Goal: Task Accomplishment & Management: Manage account settings

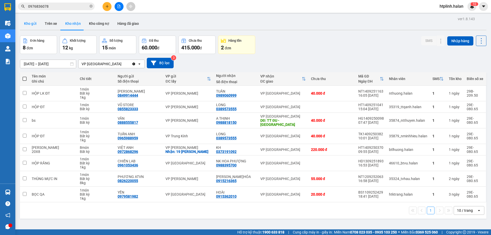
click at [32, 18] on button "Kho gửi" at bounding box center [30, 23] width 21 height 12
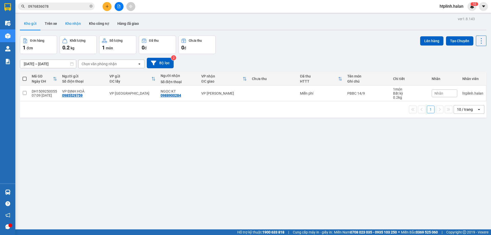
click at [67, 22] on button "Kho nhận" at bounding box center [73, 23] width 24 height 12
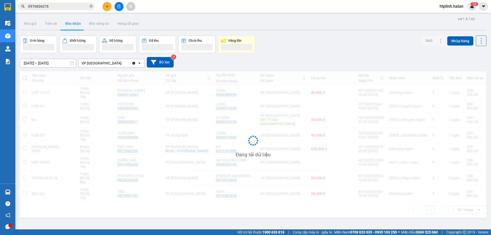
scroll to position [24, 0]
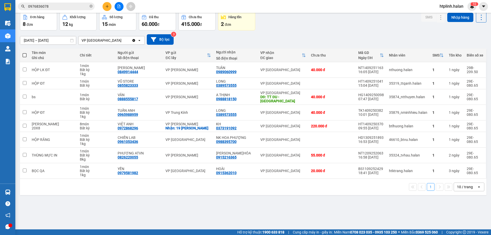
click at [108, 212] on div "ver 1.8.143 Kho gửi Trên xe Kho nhận Kho công nợ Hàng đã giao Đơn hàng 8 đơn Kh…" at bounding box center [253, 109] width 471 height 235
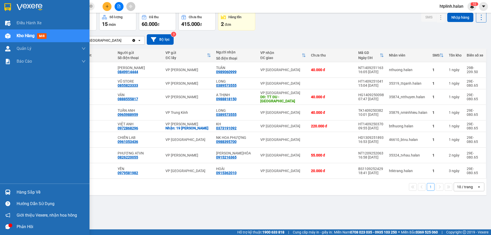
click at [0, 194] on div "Hàng sắp về" at bounding box center [45, 193] width 90 height 12
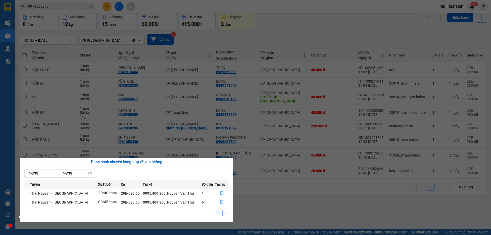
click at [264, 181] on section "Kết quả tìm kiếm ( 4 ) Bộ lọc Mã ĐH Trạng thái Món hàng Thu hộ Tổng cước Chưa c…" at bounding box center [245, 117] width 491 height 235
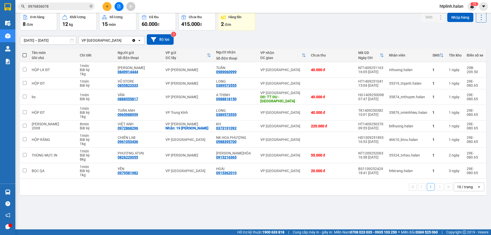
scroll to position [0, 0]
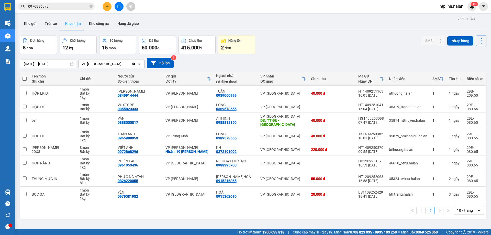
click at [63, 11] on div "Kết quả tìm kiếm ( 4 ) Bộ lọc Mã ĐH Trạng thái Món hàng Thu hộ Tổng cước Chưa c…" at bounding box center [245, 6] width 491 height 13
click at [65, 7] on input "0976836078" at bounding box center [58, 7] width 60 height 6
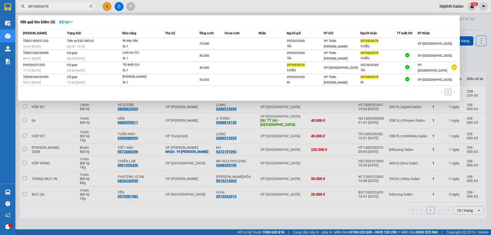
click at [65, 7] on input "0976836078" at bounding box center [58, 7] width 60 height 6
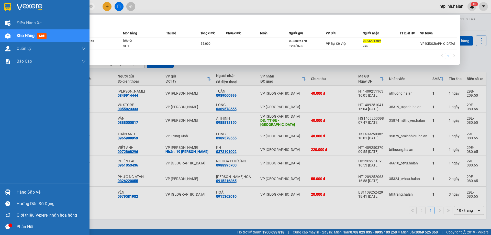
type input "0823291509"
click at [48, 189] on div "Hàng sắp về" at bounding box center [51, 193] width 69 height 8
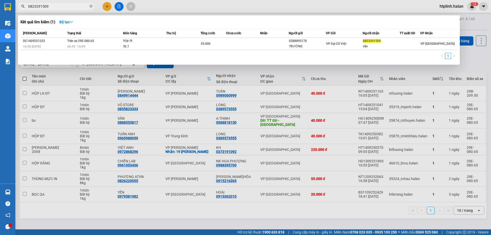
click at [161, 41] on section "Kết quả tìm kiếm ( 1 ) Bộ lọc Mã ĐH Trạng thái Món hàng Thu hộ Tổng cước Chưa c…" at bounding box center [245, 117] width 491 height 235
click at [161, 41] on div "hộp ớt" at bounding box center [142, 41] width 38 height 6
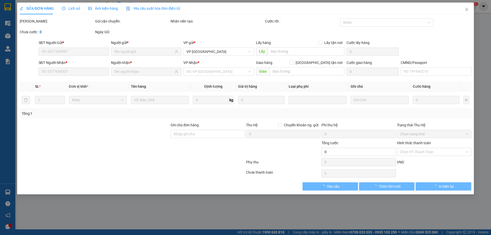
type input "0388895170"
type input "TRƯỜNG"
type input "0823291509"
type input "vân"
type input "55.000"
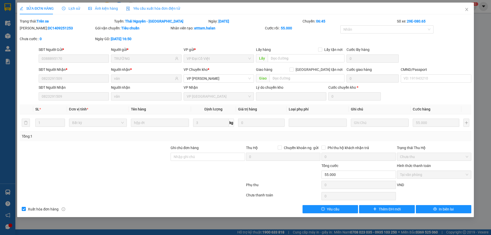
click at [75, 7] on span "Lịch sử" at bounding box center [71, 8] width 18 height 4
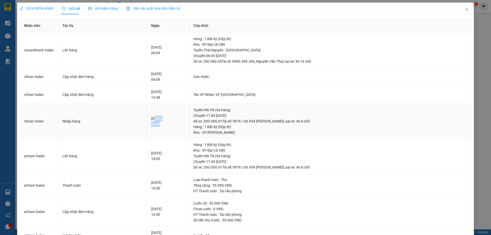
drag, startPoint x: 148, startPoint y: 117, endPoint x: 175, endPoint y: 125, distance: 28.0
click at [175, 125] on div "14-09-2025 19:48" at bounding box center [168, 121] width 34 height 11
drag, startPoint x: 345, startPoint y: 84, endPoint x: 342, endPoint y: 85, distance: 3.2
click at [344, 84] on td "Gán nhãn :" at bounding box center [330, 77] width 282 height 18
click at [466, 7] on span "Close" at bounding box center [467, 10] width 14 height 14
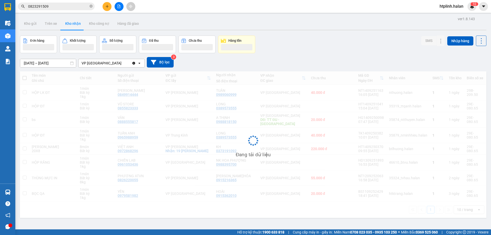
scroll to position [24, 0]
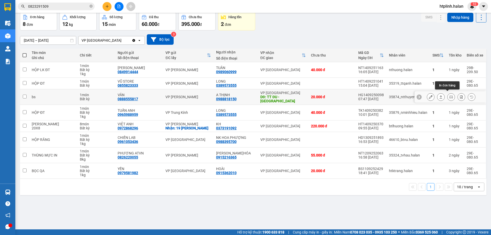
click at [448, 97] on button at bounding box center [451, 97] width 7 height 9
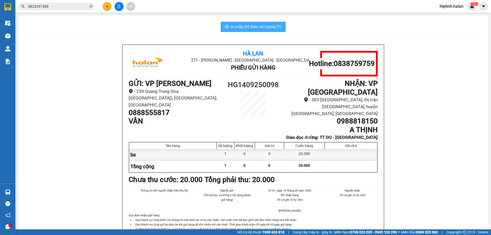
click at [249, 23] on button "In mẫu A5 theo số lượng (1)" at bounding box center [253, 27] width 65 height 10
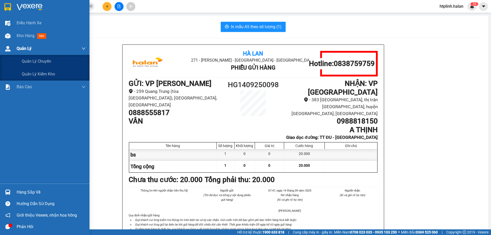
click at [0, 42] on div "Quản Lý" at bounding box center [45, 48] width 90 height 13
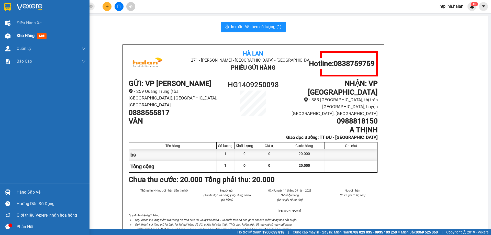
click at [18, 37] on span "Kho hàng" at bounding box center [26, 35] width 18 height 5
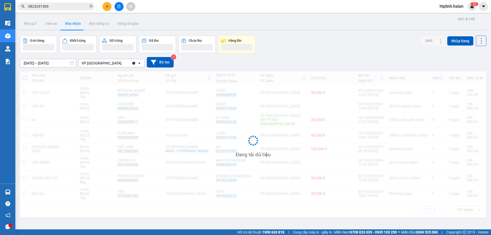
scroll to position [24, 0]
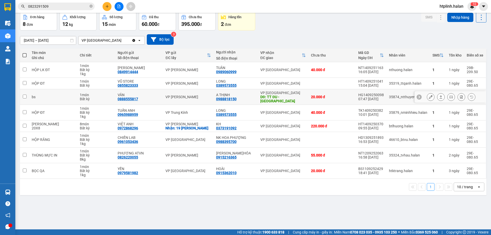
click at [438, 96] on button at bounding box center [441, 97] width 7 height 9
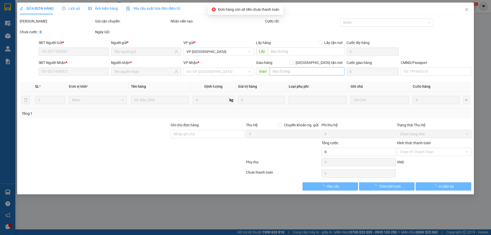
type input "0888555817"
type input "VÂN"
type input "0988818150"
type input "A THỊNH"
type input "TT ĐU - PHÚ LƯƠNG"
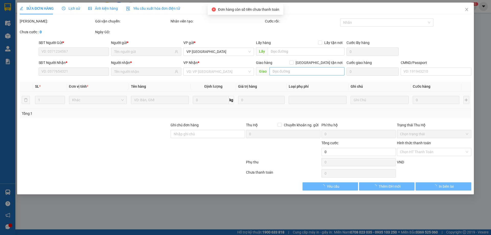
type input "20.000"
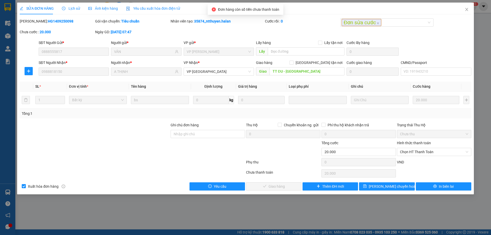
click at [420, 157] on div "Hình thức thanh toán Chọn HT Thanh Toán" at bounding box center [434, 149] width 74 height 18
click at [427, 156] on div "Hình thức thanh toán Chọn HT Thanh Toán" at bounding box center [434, 149] width 74 height 18
click at [431, 152] on span "Chọn HT Thanh Toán" at bounding box center [434, 152] width 68 height 8
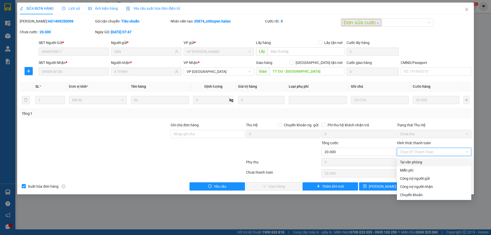
click at [413, 163] on div "Tại văn phòng" at bounding box center [434, 162] width 68 height 6
type input "0"
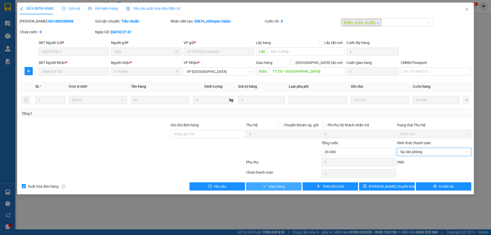
click at [277, 189] on span "Giao hàng" at bounding box center [277, 187] width 16 height 6
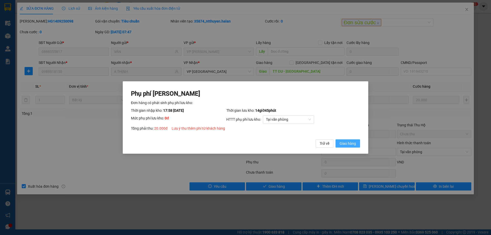
drag, startPoint x: 346, startPoint y: 139, endPoint x: 346, endPoint y: 143, distance: 3.9
click at [346, 141] on div "Phụ phí Lưu kho Đơn hàng có phát sinh phụ phí lưu kho: Thời gian nhập kho: 17:5…" at bounding box center [245, 119] width 229 height 58
click at [346, 143] on span "Giao hàng" at bounding box center [348, 144] width 16 height 6
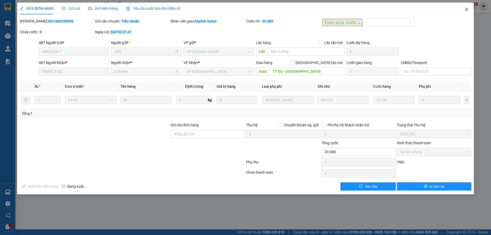
click at [461, 6] on span "Close" at bounding box center [467, 10] width 14 height 14
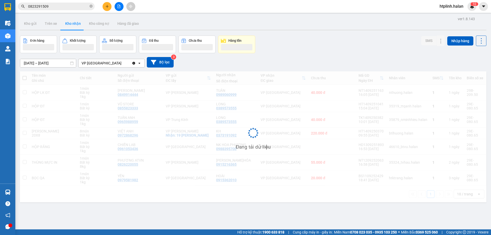
drag, startPoint x: 78, startPoint y: 233, endPoint x: 79, endPoint y: 236, distance: 3.7
click at [79, 235] on html "Kết quả tìm kiếm ( 1 ) Bộ lọc Mã ĐH Trạng thái Món hàng Thu hộ Tổng cước Chưa c…" at bounding box center [245, 117] width 491 height 235
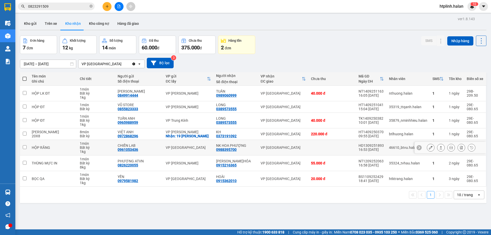
scroll to position [24, 0]
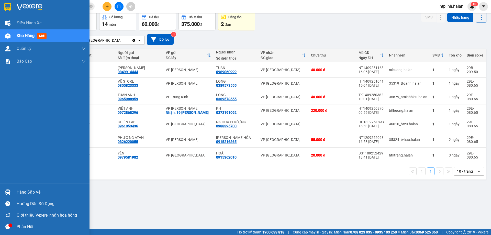
click at [0, 190] on div "Hàng sắp về" at bounding box center [45, 193] width 90 height 12
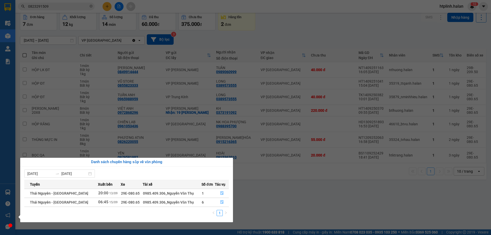
click at [59, 142] on section "Kết quả tìm kiếm ( 1 ) Bộ lọc Mã ĐH Trạng thái Món hàng Thu hộ Tổng cước Chưa c…" at bounding box center [245, 117] width 491 height 235
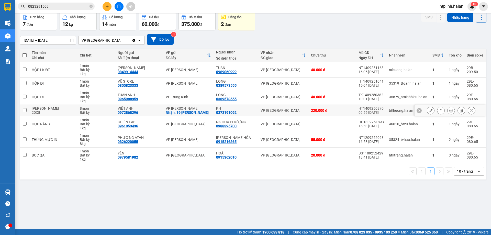
scroll to position [0, 0]
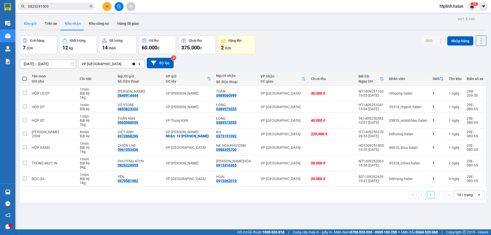
click at [29, 23] on button "Kho gửi" at bounding box center [30, 23] width 21 height 12
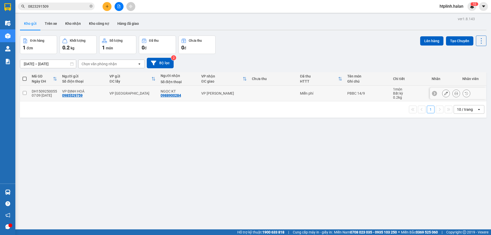
click at [50, 91] on div "DH1509250055" at bounding box center [44, 91] width 25 height 4
checkbox input "true"
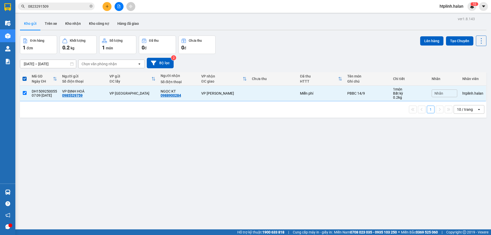
click at [433, 34] on div "ver 1.8.143 Kho gửi Trên xe Kho nhận Kho công nợ Hàng đã giao Đơn hàng 1 đơn Kh…" at bounding box center [253, 132] width 471 height 235
click at [430, 37] on button "Lên hàng" at bounding box center [431, 40] width 23 height 9
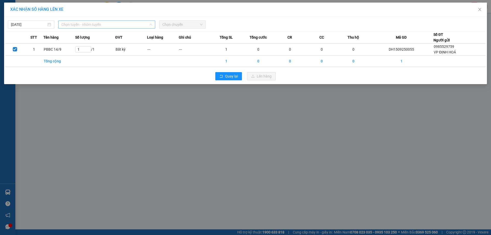
click at [94, 22] on span "Chọn tuyến - nhóm tuyến" at bounding box center [106, 25] width 91 height 8
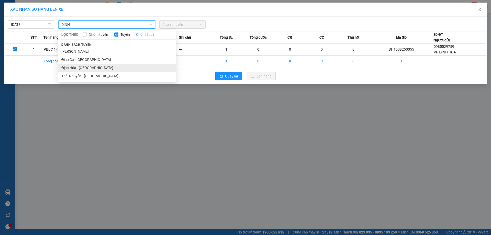
type input "DINH"
click at [84, 64] on li "Định Hóa - Thái Nguyên" at bounding box center [117, 68] width 118 height 8
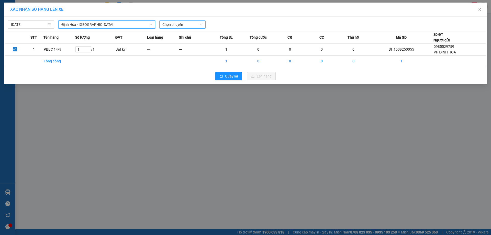
click at [175, 21] on span "Chọn chuyến" at bounding box center [182, 25] width 40 height 8
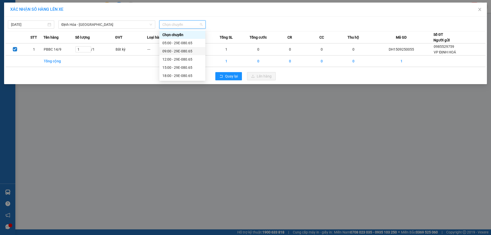
click at [179, 52] on div "09:00 - 29E-080.65" at bounding box center [182, 51] width 40 height 6
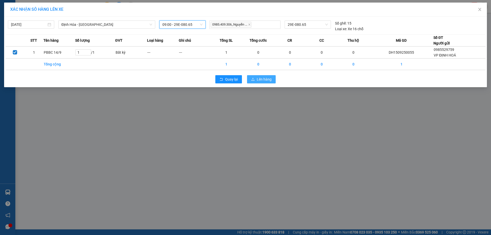
click at [263, 78] on span "Lên hàng" at bounding box center [264, 80] width 15 height 6
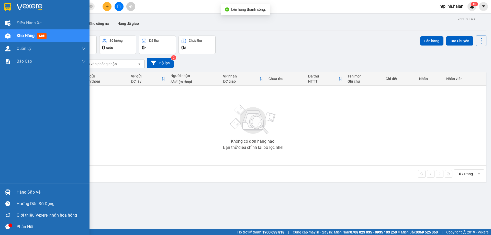
click at [15, 193] on div "Hàng sắp về" at bounding box center [45, 193] width 90 height 12
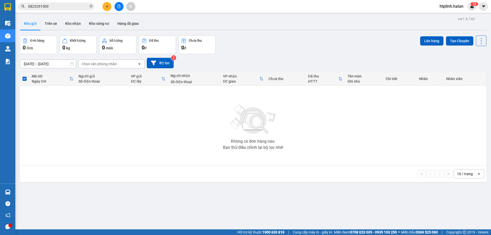
click at [258, 191] on section "Kết quả tìm kiếm ( 1 ) Bộ lọc Mã ĐH Trạng thái Món hàng Thu hộ Tổng cước Chưa c…" at bounding box center [245, 117] width 491 height 235
click at [78, 17] on div "ver 1.8.143 Kho gửi Trên xe Kho nhận Kho công nợ Hàng đã giao Đơn hàng 0 đơn Kh…" at bounding box center [253, 132] width 471 height 235
click at [78, 26] on button "Kho nhận" at bounding box center [73, 23] width 24 height 12
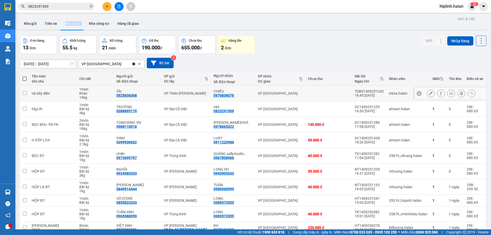
scroll to position [25, 0]
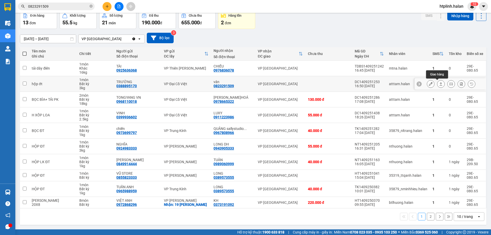
click at [439, 83] on icon at bounding box center [441, 84] width 4 height 4
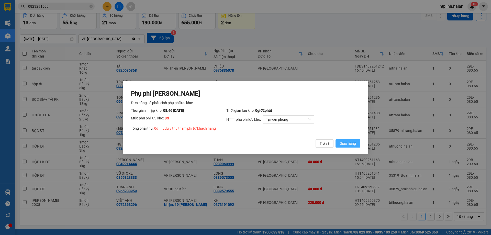
click at [354, 142] on span "Giao hàng" at bounding box center [348, 144] width 16 height 6
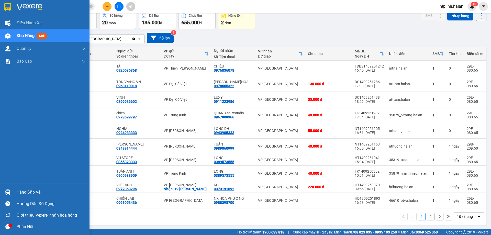
click at [12, 191] on div at bounding box center [7, 192] width 9 height 9
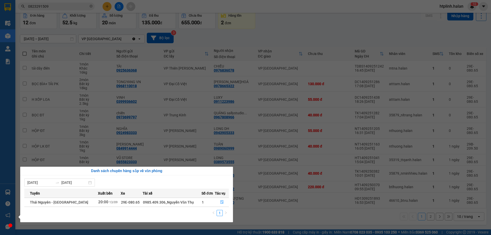
click at [209, 148] on section "Kết quả tìm kiếm ( 1 ) Bộ lọc Mã ĐH Trạng thái Món hàng Thu hộ Tổng cước Chưa c…" at bounding box center [245, 117] width 491 height 235
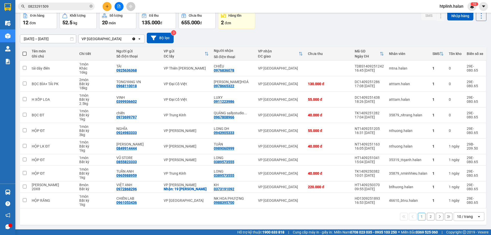
scroll to position [0, 0]
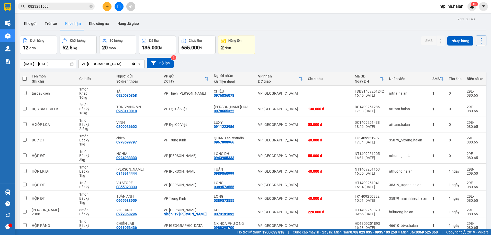
click at [54, 15] on div "ver 1.8.143 Kho gửi Trên xe Kho nhận Kho công nợ Hàng đã giao Đơn hàng 12 đơn K…" at bounding box center [253, 133] width 471 height 237
drag, startPoint x: 54, startPoint y: 20, endPoint x: 57, endPoint y: 27, distance: 7.5
click at [53, 20] on button "Trên xe" at bounding box center [51, 23] width 20 height 12
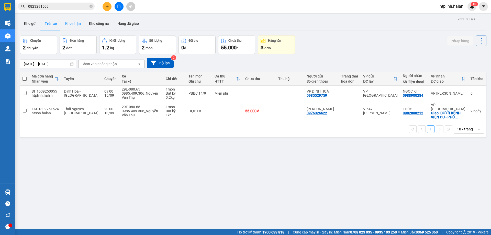
click at [65, 22] on button "Kho nhận" at bounding box center [73, 23] width 24 height 12
type input "[DATE] – [DATE]"
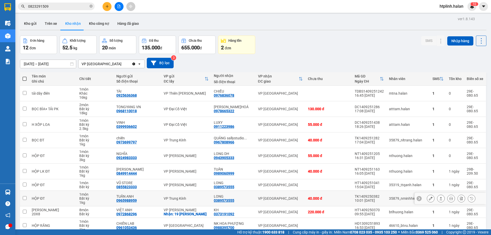
scroll to position [25, 0]
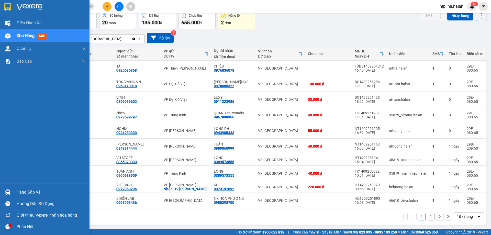
click at [14, 193] on div "Hàng sắp về" at bounding box center [45, 193] width 90 height 12
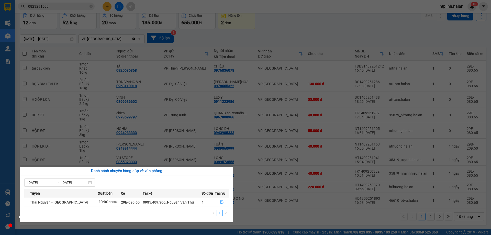
click at [408, 28] on section "Kết quả tìm kiếm ( 1 ) Bộ lọc Mã ĐH Trạng thái Món hàng Thu hộ Tổng cước Chưa c…" at bounding box center [245, 117] width 491 height 235
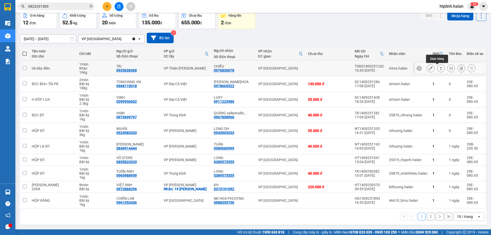
click at [438, 66] on button at bounding box center [441, 68] width 7 height 9
click at [438, 66] on div "Phụ phí Lưu kho Đơn hàng có phát sinh phụ phí lưu kho: Thời gian nhập kho: 08:4…" at bounding box center [245, 117] width 491 height 235
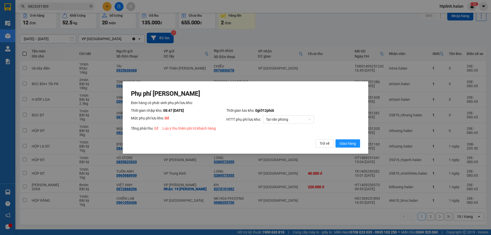
click at [359, 138] on div "Phụ phí Lưu kho Đơn hàng có phát sinh phụ phí lưu kho: Thời gian nhập kho: 08:4…" at bounding box center [246, 117] width 246 height 73
click at [350, 141] on span "Giao hàng" at bounding box center [348, 144] width 16 height 6
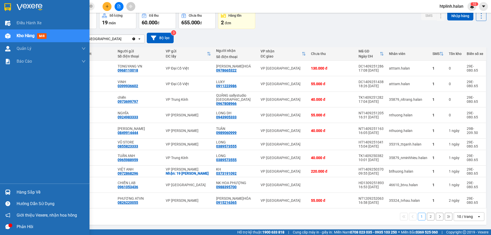
click at [9, 192] on img at bounding box center [7, 192] width 5 height 5
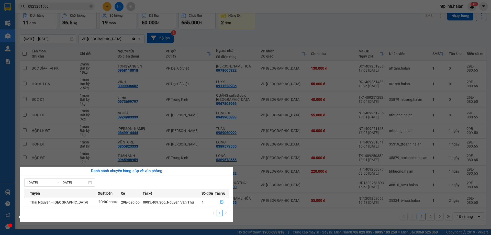
click at [256, 134] on section "Kết quả tìm kiếm ( 1 ) Bộ lọc Mã ĐH Trạng thái Món hàng Thu hộ Tổng cước Chưa c…" at bounding box center [245, 117] width 491 height 235
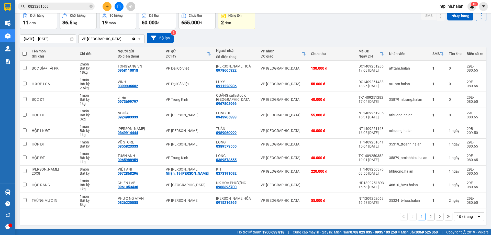
click at [190, 40] on div "18/07/2025 – 15/09/2025 Press the down arrow key to interact with the calendar …" at bounding box center [253, 38] width 467 height 10
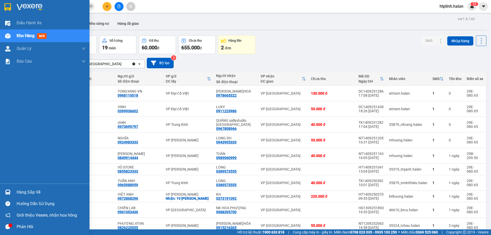
drag, startPoint x: 3, startPoint y: 197, endPoint x: 18, endPoint y: 193, distance: 15.7
click at [3, 197] on div "Hàng sắp về" at bounding box center [45, 193] width 90 height 12
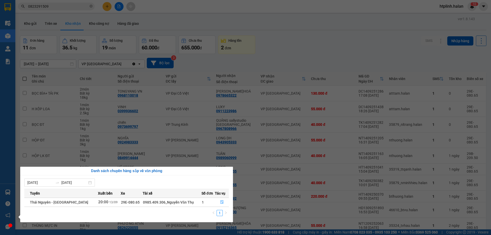
click at [224, 138] on section "Kết quả tìm kiếm ( 1 ) Bộ lọc Mã ĐH Trạng thái Món hàng Thu hộ Tổng cước Chưa c…" at bounding box center [245, 117] width 491 height 235
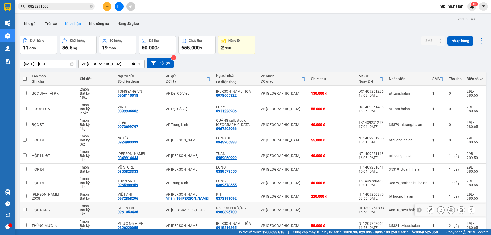
scroll to position [25, 0]
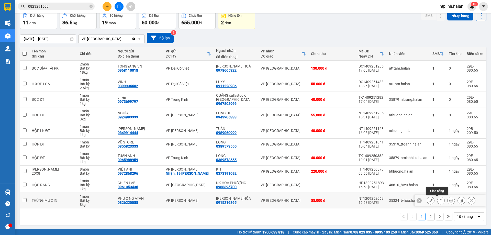
click at [438, 199] on button at bounding box center [441, 200] width 7 height 9
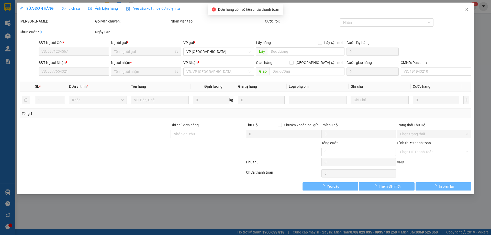
type input "0826220055"
type input "PHƯƠNG ATVN"
type input "0915216365"
type input "[PERSON_NAME]HÓA"
type input "55.000"
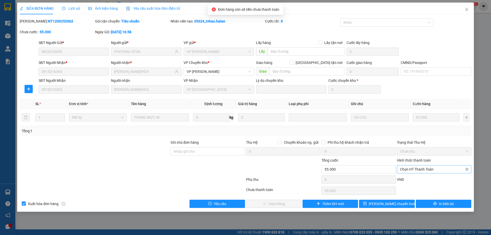
click at [410, 166] on span "Chọn HT Thanh Toán" at bounding box center [434, 170] width 68 height 8
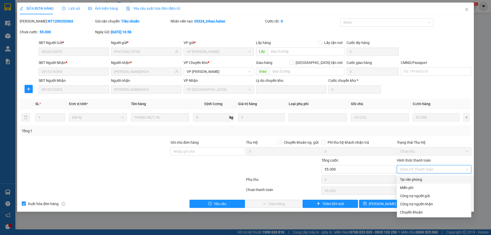
click at [417, 182] on div "Tại văn phòng" at bounding box center [434, 180] width 68 height 6
type input "0"
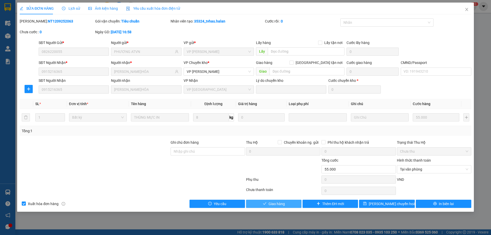
click at [269, 202] on span "Giao hàng" at bounding box center [277, 204] width 16 height 6
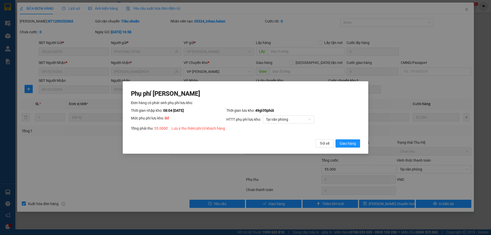
click at [342, 148] on div "Phụ phí Lưu kho Đơn hàng có phát sinh phụ phí lưu kho: Thời gian nhập kho: 08:0…" at bounding box center [246, 117] width 246 height 73
click at [341, 145] on span "Giao hàng" at bounding box center [348, 144] width 16 height 6
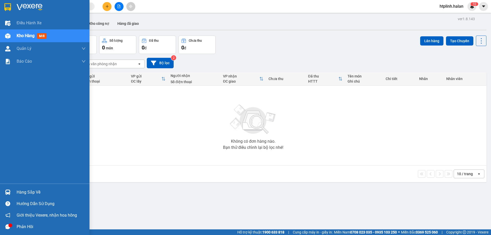
click at [14, 191] on div "Hàng sắp về" at bounding box center [45, 193] width 90 height 12
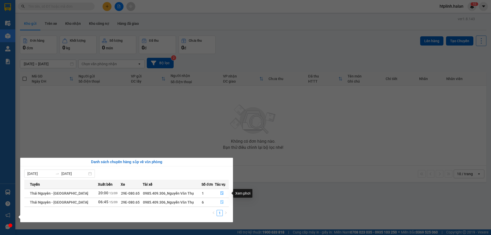
click at [223, 201] on icon "file-done" at bounding box center [222, 202] width 4 height 4
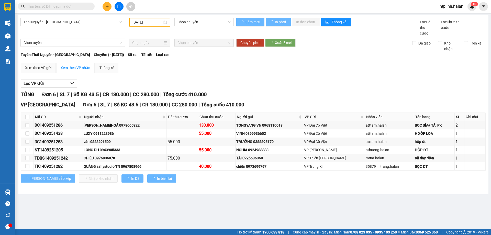
type input "[DATE]"
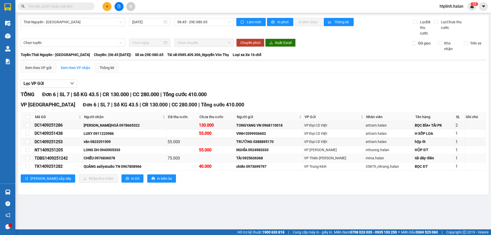
click at [104, 158] on div "CHIỀU 0976836078" at bounding box center [125, 158] width 82 height 6
copy div "0976836078"
click at [37, 4] on input "text" at bounding box center [58, 7] width 60 height 6
paste input "0976836078"
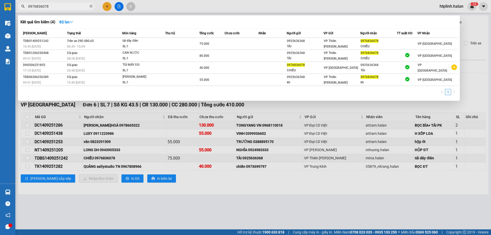
type input "0976836078"
click at [146, 139] on div at bounding box center [245, 117] width 491 height 235
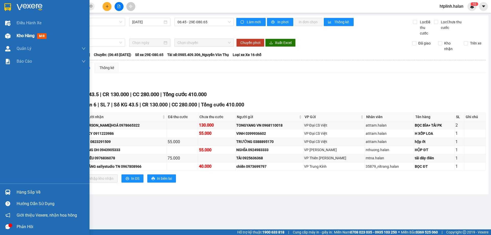
click at [21, 29] on div "Kho hàng mới" at bounding box center [51, 35] width 69 height 13
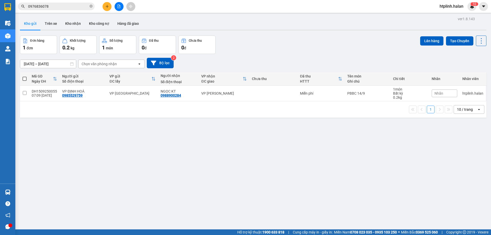
drag, startPoint x: 72, startPoint y: 20, endPoint x: 76, endPoint y: 30, distance: 10.5
click at [72, 22] on button "Kho nhận" at bounding box center [73, 23] width 24 height 12
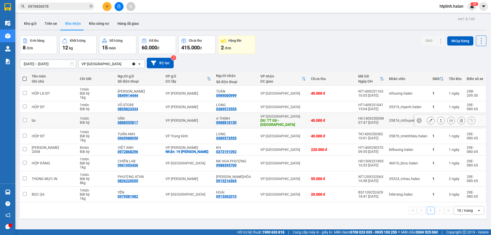
drag, startPoint x: 426, startPoint y: 119, endPoint x: 420, endPoint y: 117, distance: 6.5
click at [429, 119] on icon at bounding box center [431, 121] width 4 height 4
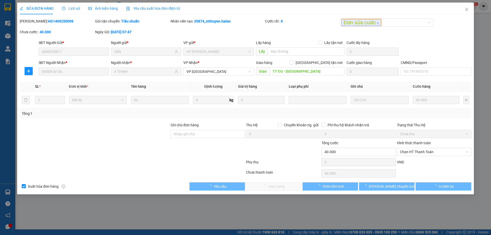
type input "0888555817"
type input "VÂN"
type input "0988818150"
type input "A THỊNH"
type input "TT ĐU - PHÚ LƯƠNG"
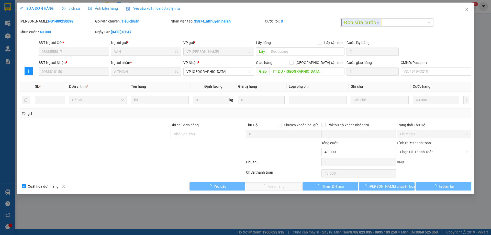
type input "40.000"
click at [75, 10] on span "Lịch sử" at bounding box center [71, 8] width 18 height 4
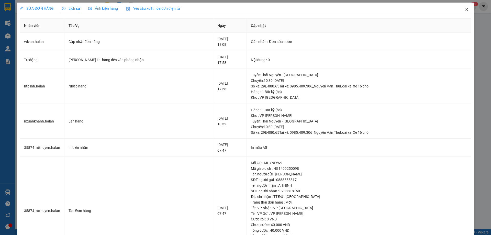
click at [460, 9] on span "Close" at bounding box center [467, 10] width 14 height 14
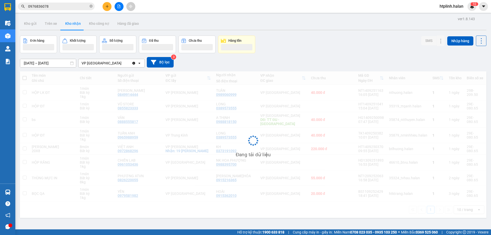
scroll to position [24, 0]
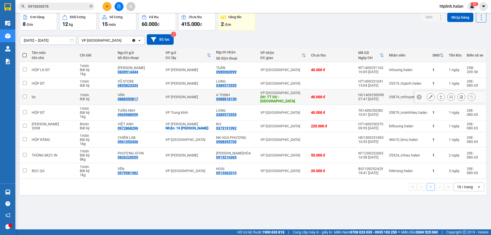
click at [376, 93] on div "HG1409250098" at bounding box center [371, 95] width 26 height 4
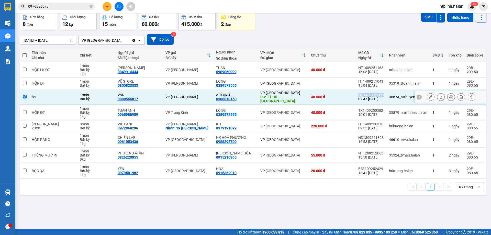
click at [376, 93] on div "HG1409250098" at bounding box center [371, 95] width 26 height 4
checkbox input "false"
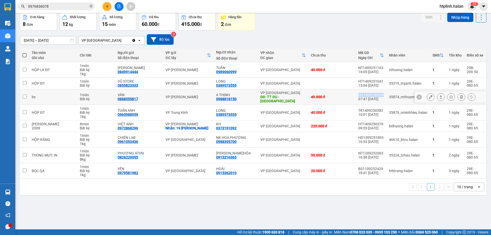
copy div "HG1409250098"
click at [429, 95] on icon at bounding box center [431, 97] width 4 height 4
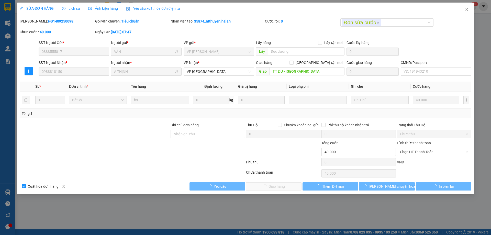
type input "0888555817"
type input "VÂN"
type input "0988818150"
type input "A THỊNH"
type input "TT ĐU - PHÚ LƯƠNG"
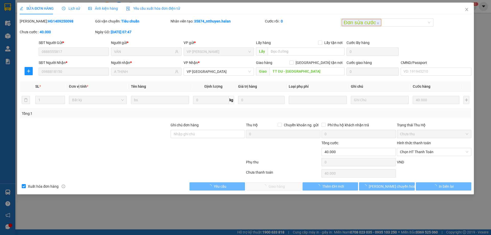
type input "40.000"
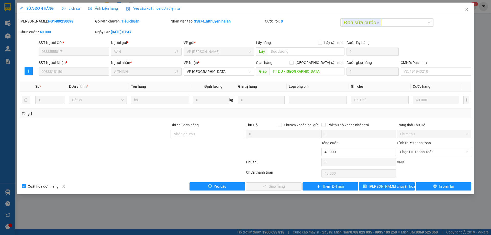
click at [64, 9] on icon "clock-circle" at bounding box center [64, 9] width 4 height 4
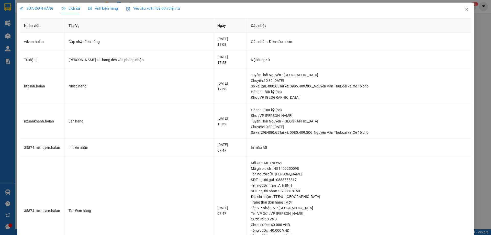
click at [42, 8] on span "SỬA ĐƠN HÀNG" at bounding box center [37, 8] width 34 height 4
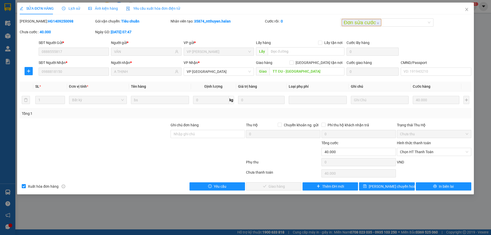
click at [124, 216] on div "SỬA ĐƠN HÀNG Lịch sử Ảnh kiện hàng Yêu cầu xuất hóa đơn điện tử Total Paid Fee …" at bounding box center [245, 117] width 491 height 235
click at [220, 193] on div "SỬA ĐƠN HÀNG Lịch sử Ảnh kiện hàng Yêu cầu xuất hóa đơn điện tử Total Paid Fee …" at bounding box center [245, 99] width 457 height 192
click at [219, 187] on span "Yêu cầu" at bounding box center [220, 187] width 13 height 6
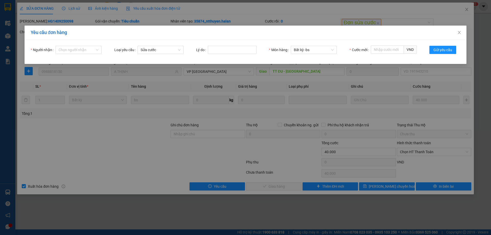
click at [82, 44] on div "Người nhận Chọn người nhận Loại yêu cầu Sửa cước Lý do Món hàng Bất kỳ - bs Cướ…" at bounding box center [246, 52] width 442 height 24
click at [84, 51] on input "Người nhận" at bounding box center [77, 50] width 36 height 8
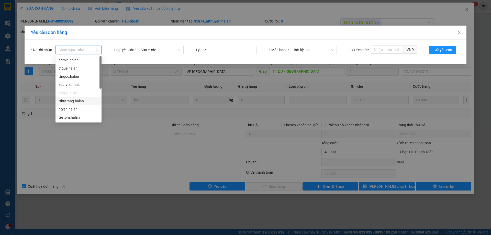
click at [72, 99] on div "tthutrang.halan" at bounding box center [79, 101] width 40 height 6
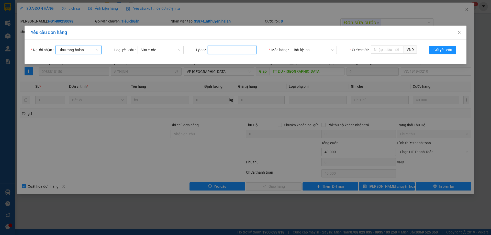
click at [217, 49] on input "Lý do" at bounding box center [232, 50] width 49 height 8
type input "SAI CƯỚC"
click at [384, 51] on input "Cước mới" at bounding box center [387, 50] width 33 height 8
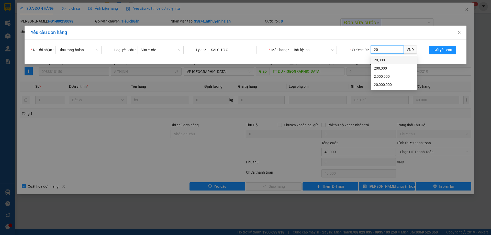
click at [397, 60] on div "20,000" at bounding box center [394, 60] width 40 height 6
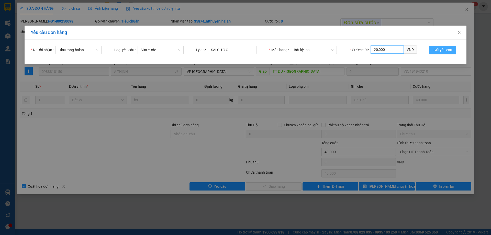
type input "20,000"
click at [436, 49] on span "Gửi yêu cầu" at bounding box center [443, 50] width 19 height 6
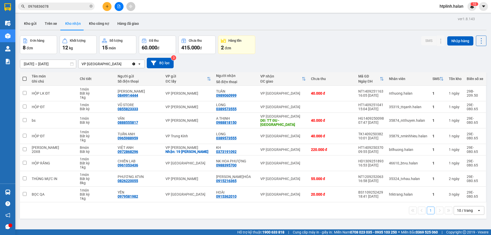
click at [421, 53] on div "SMS Nhập hàng" at bounding box center [453, 45] width 65 height 18
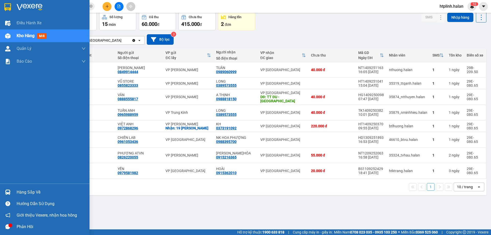
click at [12, 192] on div at bounding box center [7, 192] width 9 height 9
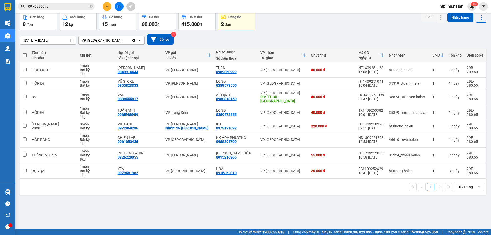
click at [258, 193] on section "Kết quả tìm kiếm ( 4 ) Bộ lọc Mã ĐH Trạng thái Món hàng Thu hộ Tổng cước Chưa c…" at bounding box center [245, 117] width 491 height 235
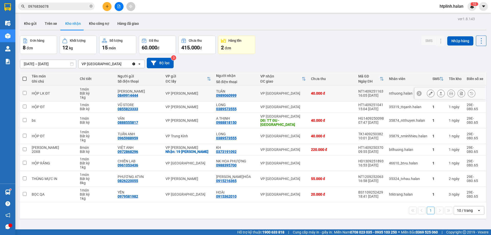
click at [439, 95] on icon at bounding box center [441, 94] width 4 height 4
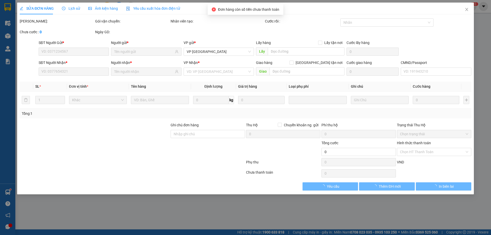
type input "0849914444"
type input "[PERSON_NAME]"
type input "0989060999"
type input "TUÂN"
type input "40.000"
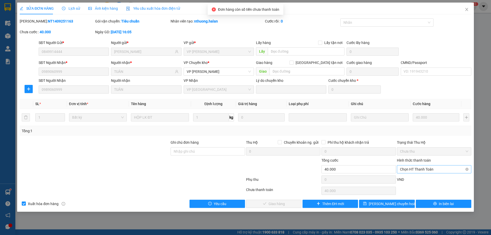
click at [411, 166] on span "Chọn HT Thanh Toán" at bounding box center [434, 170] width 68 height 8
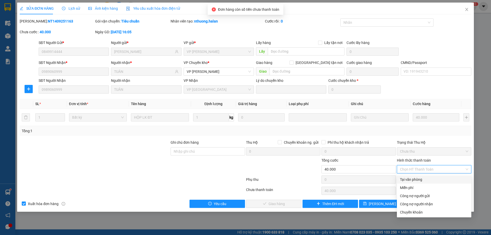
drag, startPoint x: 414, startPoint y: 176, endPoint x: 411, endPoint y: 181, distance: 5.6
click at [413, 176] on div "Tại văn phòng" at bounding box center [434, 180] width 74 height 8
type input "0"
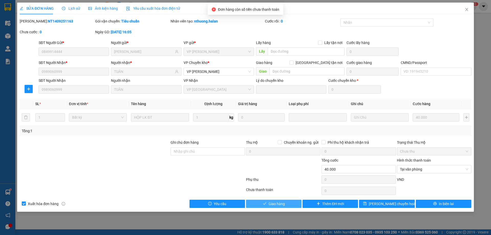
click at [279, 202] on span "Giao hàng" at bounding box center [277, 204] width 16 height 6
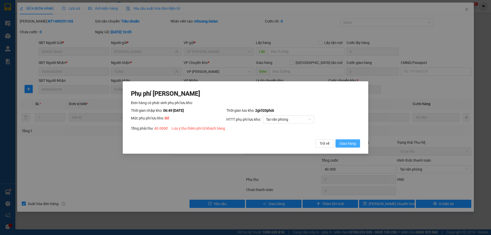
click at [348, 141] on span "Giao hàng" at bounding box center [348, 144] width 16 height 6
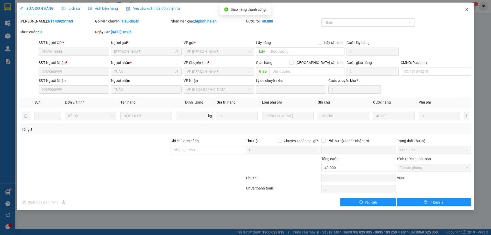
click at [462, 11] on span "Close" at bounding box center [467, 10] width 14 height 14
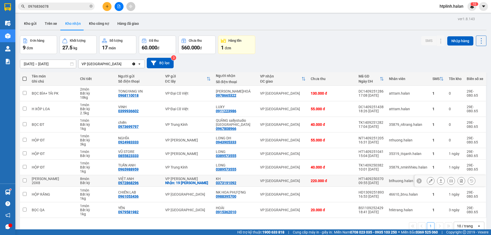
scroll to position [24, 0]
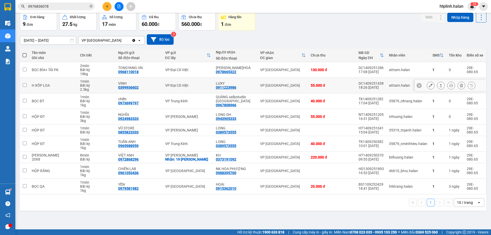
click at [439, 88] on button at bounding box center [441, 85] width 7 height 9
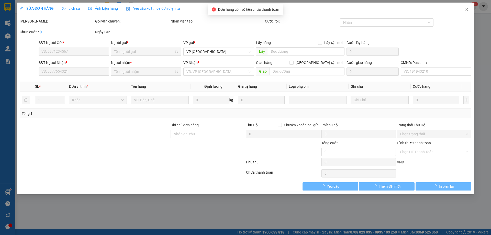
type input "0399936602"
type input "VINH"
type input "0911223986"
type input "LUXY"
type input "55.000"
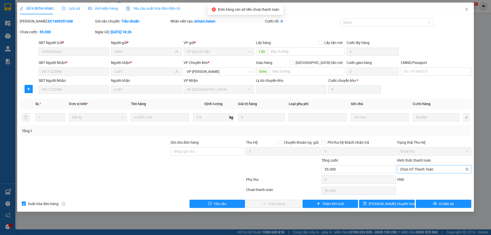
click at [418, 172] on span "Chọn HT Thanh Toán" at bounding box center [434, 170] width 68 height 8
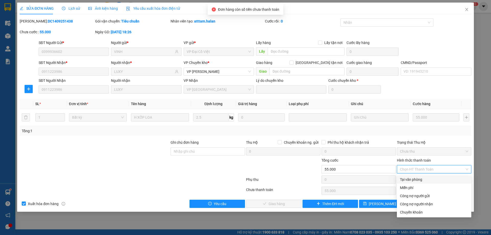
click at [420, 178] on div "Tại văn phòng" at bounding box center [434, 180] width 68 height 6
type input "0"
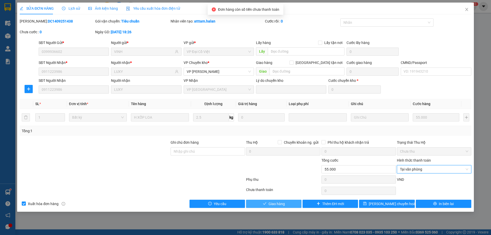
click at [265, 204] on icon "check" at bounding box center [265, 204] width 4 height 4
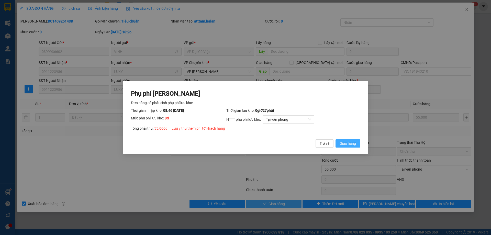
click at [343, 143] on span "Giao hàng" at bounding box center [348, 144] width 16 height 6
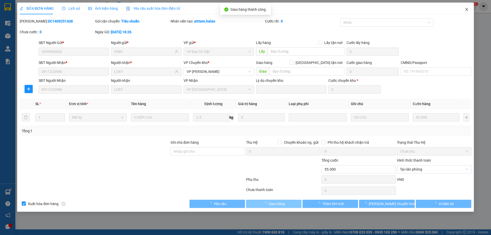
click at [472, 13] on span "Close" at bounding box center [467, 10] width 14 height 14
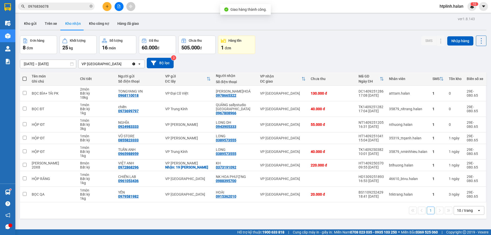
scroll to position [24, 0]
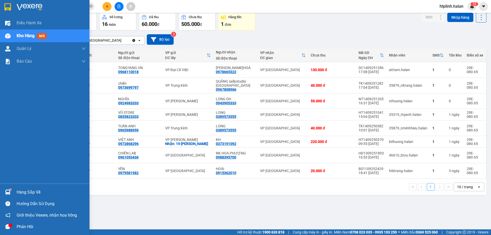
click at [12, 194] on div at bounding box center [7, 192] width 9 height 9
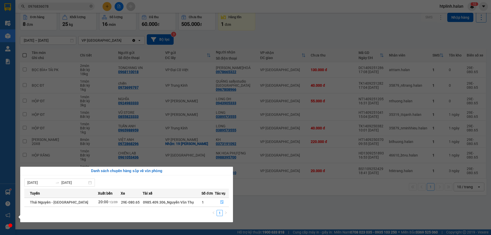
click at [275, 200] on section "Kết quả tìm kiếm ( 4 ) Bộ lọc Mã ĐH Trạng thái Món hàng Thu hộ Tổng cước Chưa c…" at bounding box center [245, 117] width 491 height 235
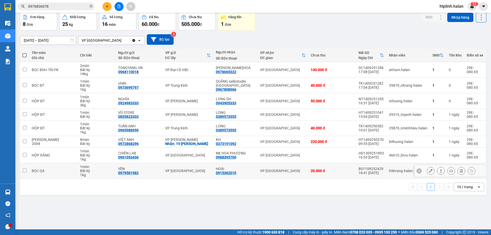
scroll to position [0, 0]
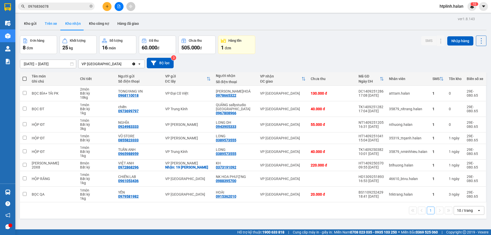
click at [47, 20] on button "Trên xe" at bounding box center [51, 23] width 20 height 12
type input "08/01/2012 – 15/09/2025"
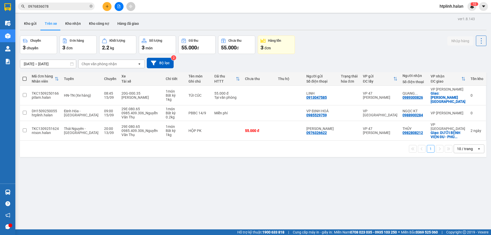
click at [70, 195] on div "ver 1.8.143 Kho gửi Trên xe Kho nhận Kho công nợ Hàng đã giao Chuyến 3 chuyến Đ…" at bounding box center [253, 132] width 471 height 235
click at [32, 24] on button "Kho gửi" at bounding box center [30, 23] width 21 height 12
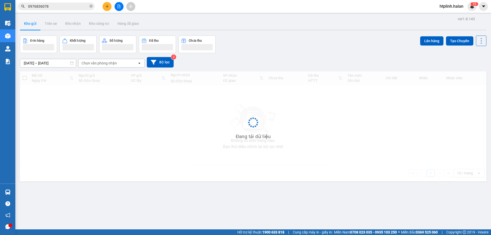
scroll to position [24, 0]
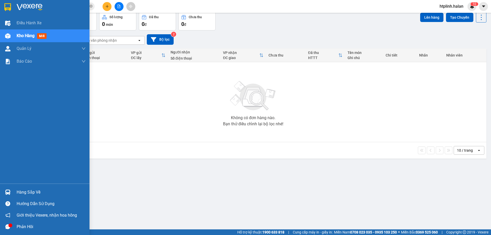
drag, startPoint x: 6, startPoint y: 190, endPoint x: 23, endPoint y: 193, distance: 17.2
click at [7, 190] on img at bounding box center [7, 192] width 5 height 5
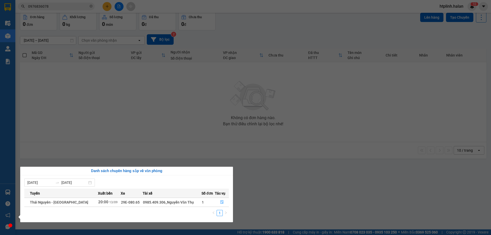
click at [436, 84] on section "Kết quả tìm kiếm ( 4 ) Bộ lọc Mã ĐH Trạng thái Món hàng Thu hộ Tổng cước Chưa c…" at bounding box center [245, 117] width 491 height 235
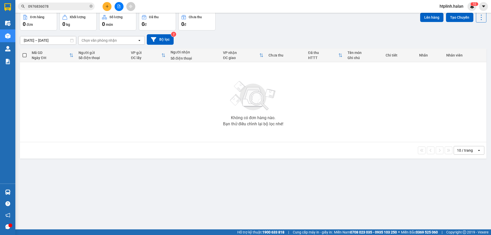
scroll to position [0, 0]
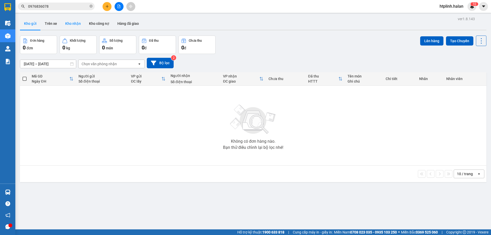
click at [68, 20] on button "Kho nhận" at bounding box center [73, 23] width 24 height 12
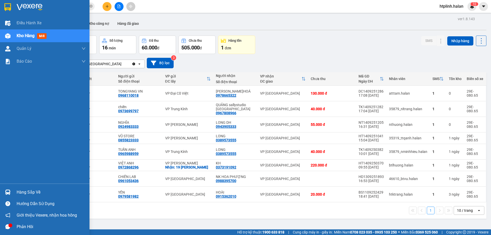
click at [7, 194] on img at bounding box center [7, 192] width 5 height 5
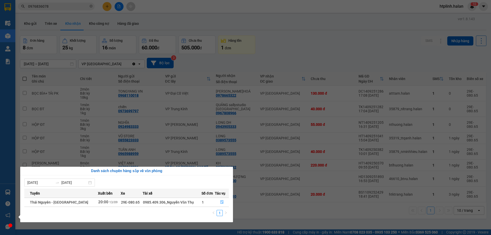
click at [413, 23] on section "Kết quả tìm kiếm ( 4 ) Bộ lọc Mã ĐH Trạng thái Món hàng Thu hộ Tổng cước Chưa c…" at bounding box center [245, 117] width 491 height 235
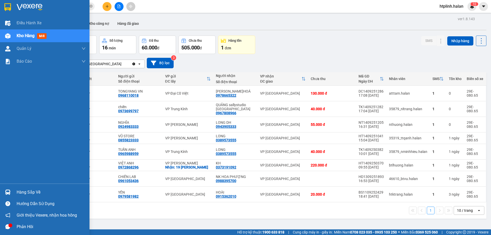
click at [14, 184] on div "Hàng sắp về Hướng dẫn sử dụng Giới thiệu Vexere, nhận hoa hồng Phản hồi" at bounding box center [45, 208] width 90 height 49
click at [25, 191] on div "Hàng sắp về" at bounding box center [51, 193] width 69 height 8
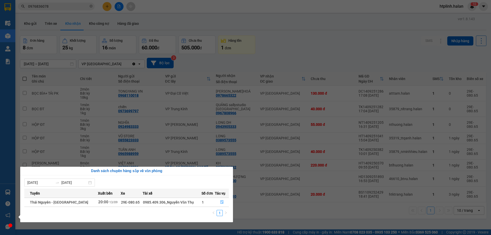
click at [55, 126] on section "Kết quả tìm kiếm ( 4 ) Bộ lọc Mã ĐH Trạng thái Món hàng Thu hộ Tổng cước Chưa c…" at bounding box center [245, 117] width 491 height 235
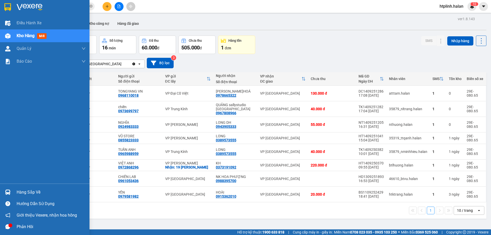
click at [12, 188] on div at bounding box center [7, 192] width 9 height 9
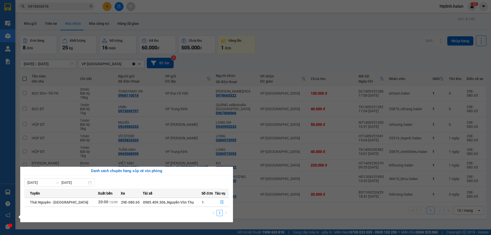
click at [103, 134] on section "Kết quả tìm kiếm ( 4 ) Bộ lọc Mã ĐH Trạng thái Món hàng Thu hộ Tổng cước Chưa c…" at bounding box center [245, 117] width 491 height 235
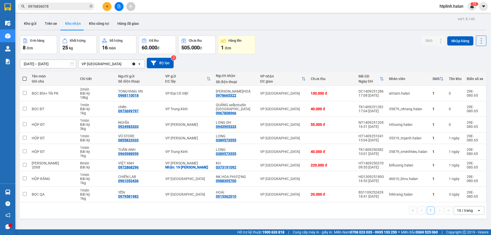
click at [22, 17] on div "ver 1.8.143 Kho gửi Trên xe Kho nhận Kho công nợ Hàng đã giao Đơn hàng 8 đơn Kh…" at bounding box center [253, 132] width 471 height 235
click at [28, 22] on button "Kho gửi" at bounding box center [30, 23] width 21 height 12
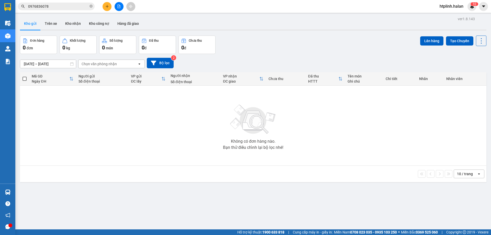
click at [73, 7] on input "0976836078" at bounding box center [58, 7] width 60 height 6
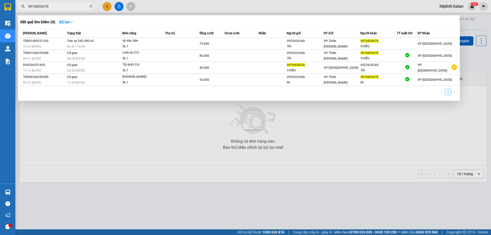
click at [73, 7] on input "0976836078" at bounding box center [58, 7] width 60 height 6
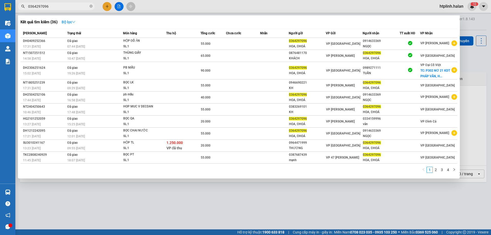
type input "0364297096"
click at [74, 21] on icon "down" at bounding box center [74, 22] width 4 height 4
click at [208, 23] on div "Kết quả tìm kiếm ( 36 ) Bộ lọc" at bounding box center [238, 22] width 437 height 8
click at [56, 8] on input "0364297096" at bounding box center [58, 7] width 60 height 6
click at [69, 8] on input "0364297096" at bounding box center [58, 7] width 60 height 6
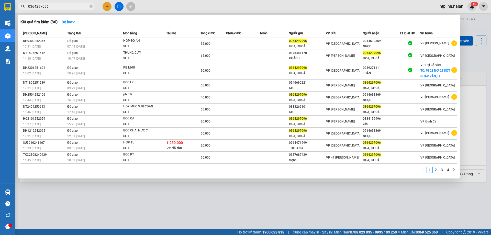
click at [69, 8] on input "0364297096" at bounding box center [58, 7] width 60 height 6
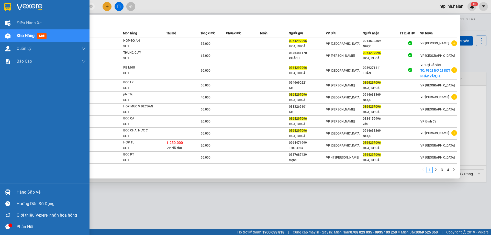
click at [15, 188] on div "Hàng sắp về" at bounding box center [45, 193] width 90 height 12
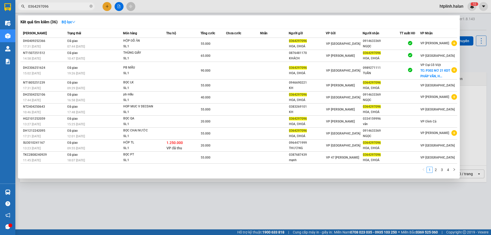
click at [242, 202] on section "Kết quả tìm kiếm ( 36 ) Bộ lọc Mã ĐH Trạng thái Món hàng Thu hộ Tổng cước Chưa …" at bounding box center [245, 117] width 491 height 235
click at [242, 202] on div at bounding box center [245, 117] width 491 height 235
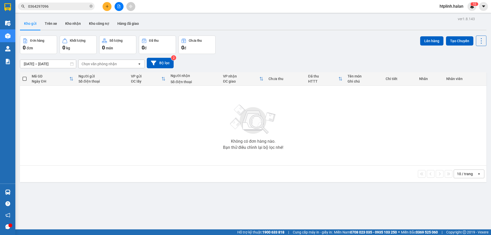
click at [64, 6] on input "0364297096" at bounding box center [58, 7] width 60 height 6
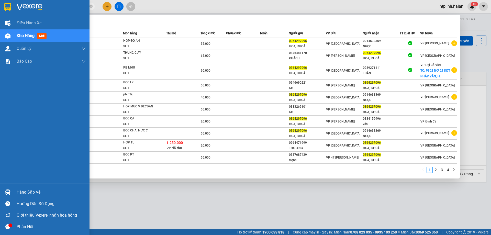
click at [7, 193] on img at bounding box center [7, 192] width 5 height 5
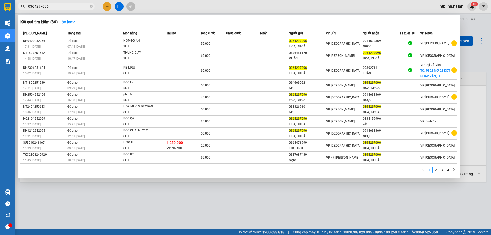
click at [351, 172] on section "Kết quả tìm kiếm ( 36 ) Bộ lọc Mã ĐH Trạng thái Món hàng Thu hộ Tổng cước Chưa …" at bounding box center [245, 117] width 491 height 235
click at [198, 15] on div at bounding box center [245, 117] width 491 height 235
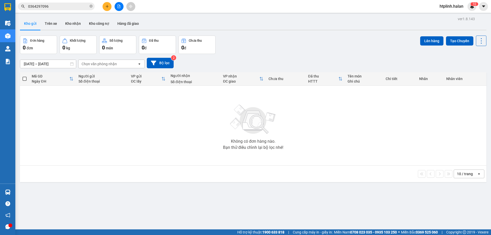
click at [58, 10] on div "Kết quả tìm kiếm ( 36 ) Bộ lọc Mã ĐH Trạng thái Món hàng Thu hộ Tổng cước Chưa …" at bounding box center [50, 6] width 100 height 9
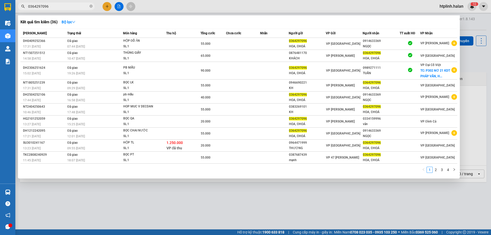
click at [56, 10] on span "0364297096" at bounding box center [56, 7] width 77 height 8
click at [72, 19] on button "Bộ lọc" at bounding box center [69, 22] width 22 height 8
click at [222, 15] on div "Kết quả tìm kiếm ( 36 ) Bộ lọc Mã ĐH Trạng thái Món hàng Thu hộ Tổng cước Chưa …" at bounding box center [239, 96] width 442 height 163
click at [170, 202] on div at bounding box center [245, 117] width 491 height 235
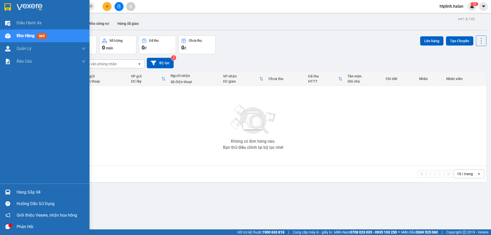
click at [0, 192] on div "Hàng sắp về" at bounding box center [45, 193] width 90 height 12
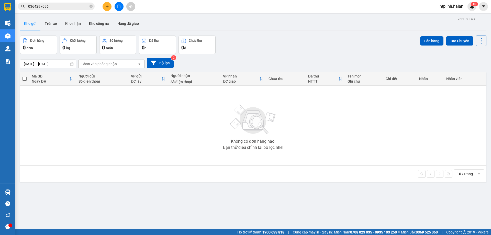
click at [281, 135] on section "Kết quả tìm kiếm ( 36 ) Bộ lọc Mã ĐH Trạng thái Món hàng Thu hộ Tổng cước Chưa …" at bounding box center [245, 117] width 491 height 235
click at [58, 24] on button "Trên xe" at bounding box center [51, 23] width 20 height 12
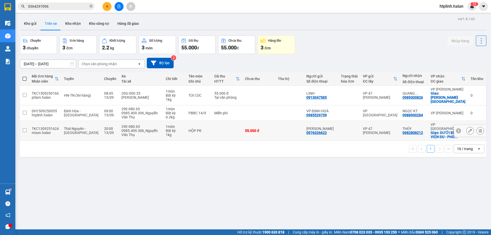
click at [61, 17] on button "Kho nhận" at bounding box center [73, 23] width 24 height 12
type input "[DATE] – [DATE]"
click at [61, 17] on button "Kho nhận" at bounding box center [73, 23] width 24 height 12
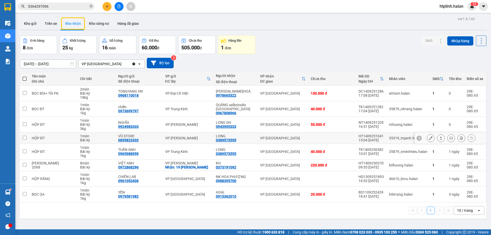
click at [132, 141] on div "0855823333" at bounding box center [128, 140] width 20 height 4
click at [148, 142] on div "VŨ STORE 0855823333" at bounding box center [139, 138] width 42 height 8
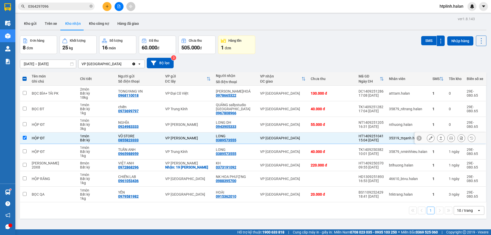
click at [148, 142] on div "VŨ STORE 0855823333" at bounding box center [139, 138] width 42 height 8
checkbox input "false"
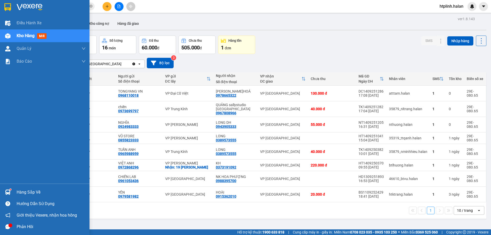
click at [5, 198] on div "Hàng sắp về" at bounding box center [45, 193] width 90 height 12
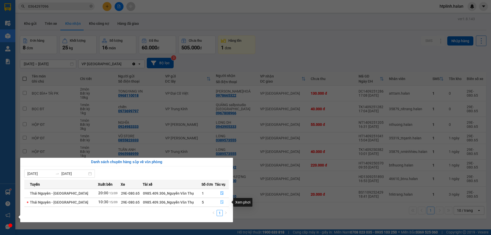
click at [220, 201] on icon "file-done" at bounding box center [222, 202] width 4 height 4
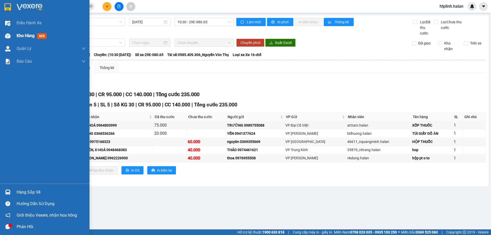
click at [11, 38] on div at bounding box center [7, 35] width 9 height 9
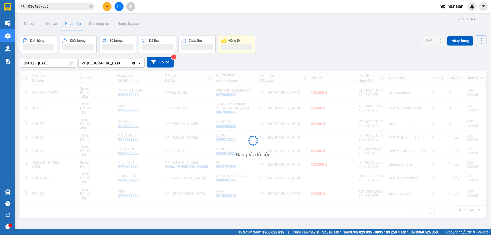
scroll to position [24, 0]
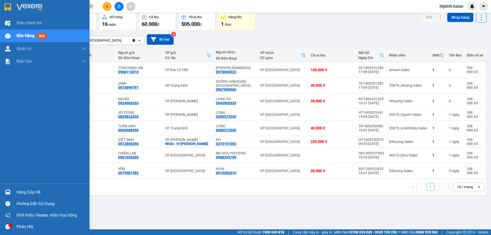
click at [8, 192] on img at bounding box center [7, 192] width 5 height 5
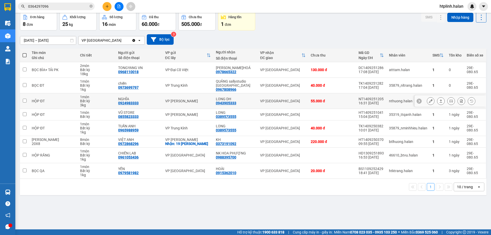
click at [358, 106] on section "Kết quả tìm kiếm ( 36 ) Bộ lọc Mã ĐH Trạng thái Món hàng Thu hộ Tổng cước Chưa …" at bounding box center [245, 117] width 491 height 235
click at [402, 49] on th "Nhân viên" at bounding box center [408, 56] width 43 height 14
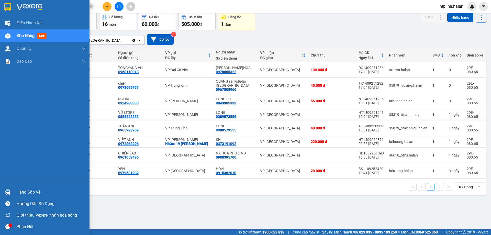
drag, startPoint x: 17, startPoint y: 191, endPoint x: 44, endPoint y: 202, distance: 29.3
click at [22, 193] on div "Hàng sắp về" at bounding box center [45, 193] width 90 height 12
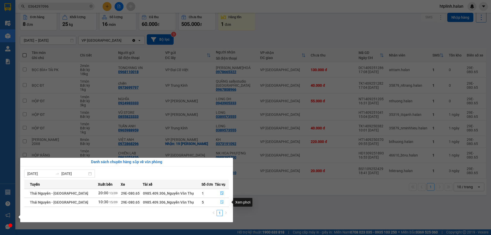
click at [225, 203] on button "button" at bounding box center [222, 202] width 14 height 8
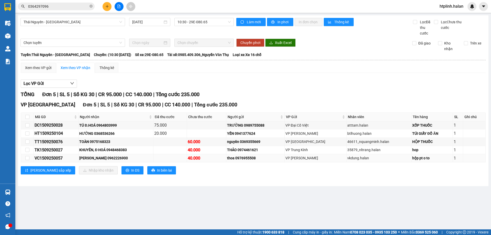
click at [123, 157] on div "QUANG MINH 0962226900" at bounding box center [115, 158] width 73 height 6
click at [414, 71] on div "Xem theo VP gửi Xem theo VP nhận Thống kê" at bounding box center [253, 68] width 465 height 10
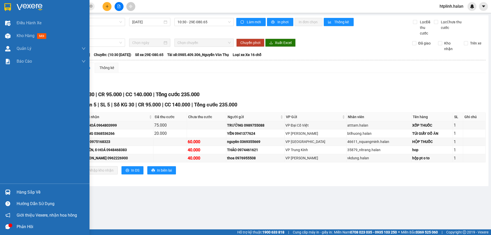
click at [9, 197] on div "Hàng sắp về" at bounding box center [45, 193] width 90 height 12
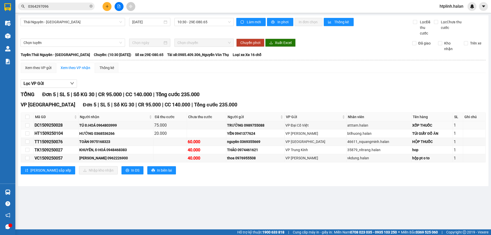
click at [269, 128] on section "Kết quả tìm kiếm ( 36 ) Bộ lọc Mã ĐH Trạng thái Món hàng Thu hộ Tổng cước Chưa …" at bounding box center [245, 117] width 491 height 235
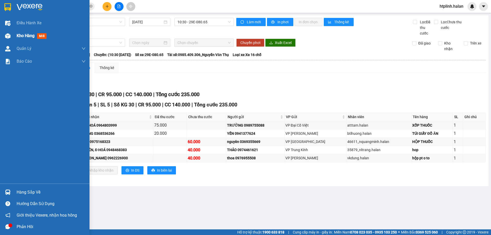
click at [5, 41] on div "Kho hàng mới" at bounding box center [45, 35] width 90 height 13
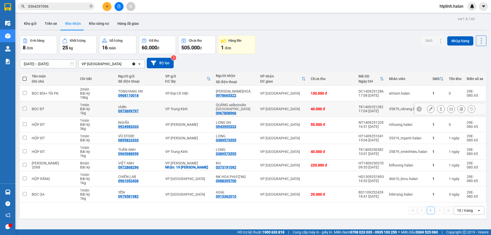
scroll to position [24, 0]
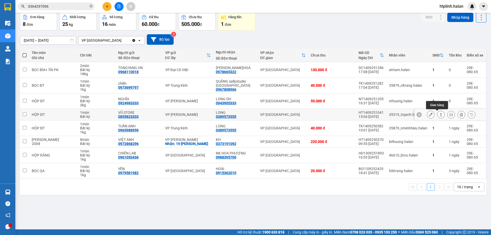
click at [439, 116] on icon at bounding box center [441, 115] width 4 height 4
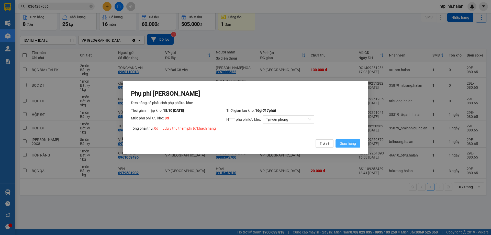
click at [354, 140] on button "Giao hàng" at bounding box center [348, 143] width 25 height 8
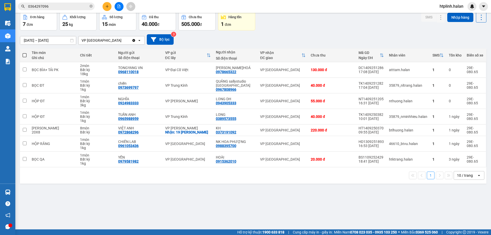
scroll to position [0, 0]
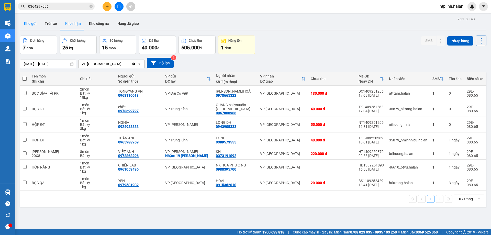
click at [25, 22] on button "Kho gửi" at bounding box center [30, 23] width 21 height 12
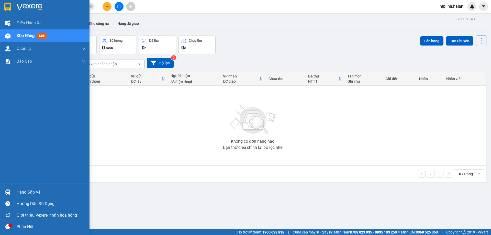
drag, startPoint x: 12, startPoint y: 177, endPoint x: 14, endPoint y: 188, distance: 11.6
click at [12, 177] on div "Điều hành xe Kho hàng mới Quản Lý Quản lý chuyến Quản lý kiểm kho Báo cáo 12. T…" at bounding box center [45, 100] width 90 height 167
click at [14, 188] on div "Hàng sắp về" at bounding box center [45, 193] width 90 height 12
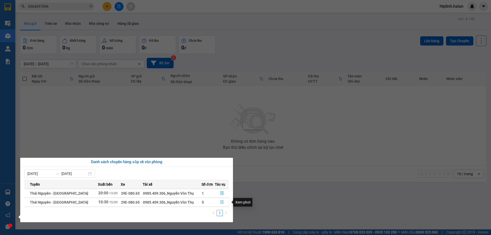
click at [226, 200] on button "button" at bounding box center [222, 202] width 14 height 8
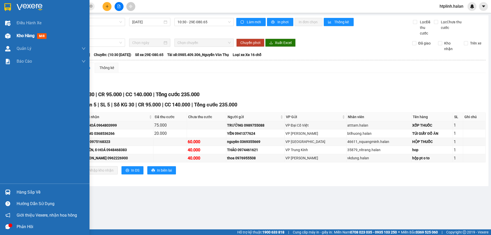
click at [14, 34] on div "Kho hàng mới" at bounding box center [45, 35] width 90 height 13
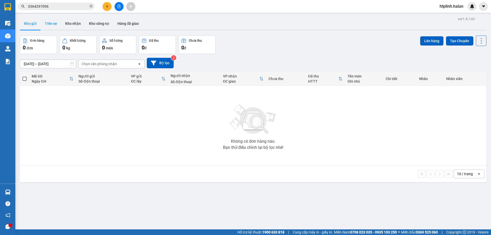
click at [55, 25] on button "Trên xe" at bounding box center [51, 23] width 20 height 12
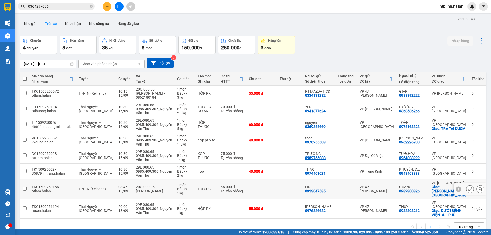
click at [117, 182] on td "08:45 15/09" at bounding box center [124, 189] width 17 height 20
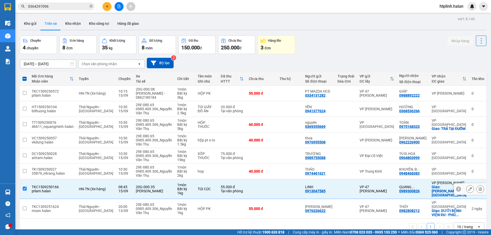
click at [117, 182] on td "08:45 15/09" at bounding box center [124, 189] width 17 height 20
checkbox input "false"
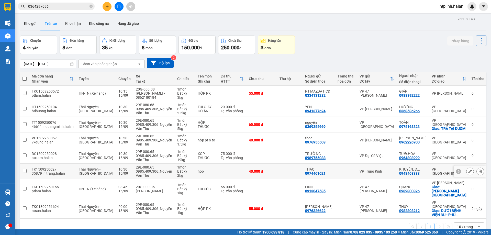
click at [133, 171] on td "29E-080.65 0985.409.306_Nguyễn Văn Thụ" at bounding box center [153, 172] width 41 height 16
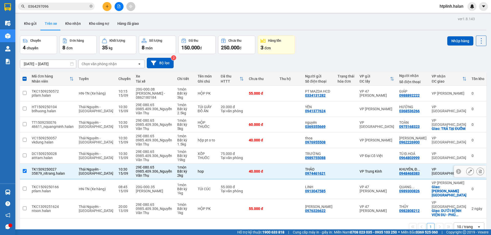
click at [133, 171] on td "29E-080.65 0985.409.306_Nguyễn Văn Thụ" at bounding box center [153, 172] width 41 height 16
checkbox input "false"
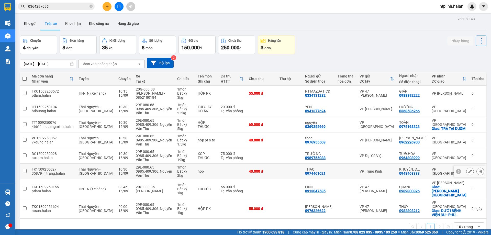
scroll to position [24, 0]
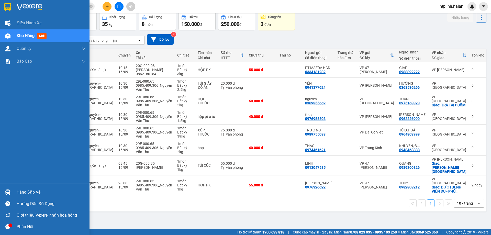
click at [0, 199] on div "Hướng dẫn sử dụng" at bounding box center [45, 204] width 90 height 12
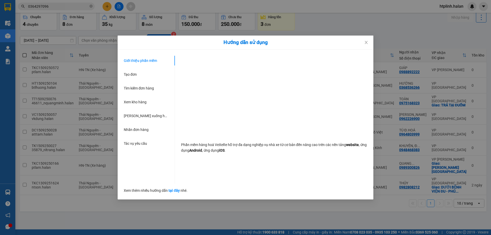
click at [68, 197] on div "Hướng dẫn sử dụng Giới thiệu phần mềm Tạo đơn Tìm kiếm đơn hàng Xem kho hàng Lê…" at bounding box center [245, 117] width 491 height 235
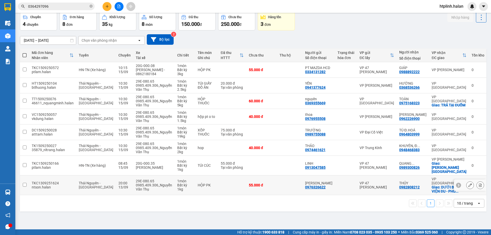
click at [7, 190] on img at bounding box center [7, 192] width 5 height 5
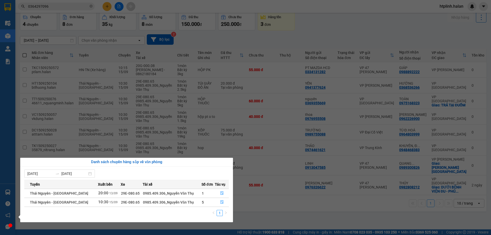
click at [402, 28] on section "Kết quả tìm kiếm ( 36 ) Bộ lọc Mã ĐH Trạng thái Món hàng Thu hộ Tổng cước Chưa …" at bounding box center [245, 117] width 491 height 235
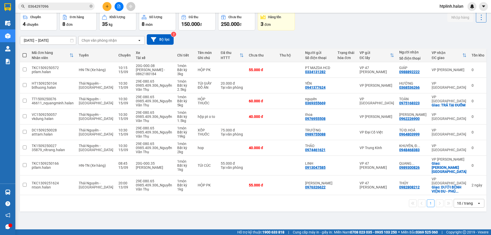
scroll to position [0, 0]
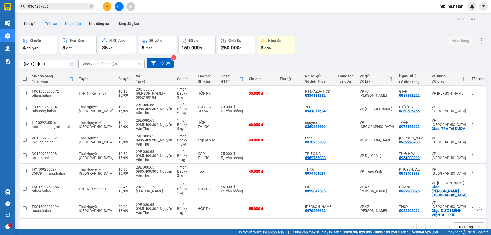
click at [66, 19] on button "Kho nhận" at bounding box center [73, 23] width 24 height 12
type input "[DATE] – [DATE]"
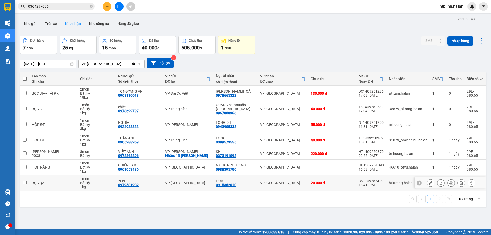
scroll to position [24, 0]
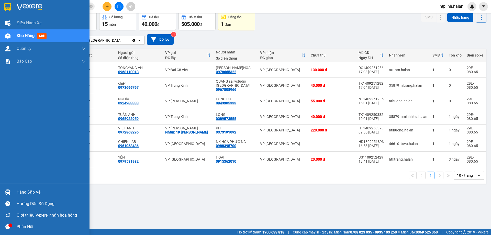
click at [8, 192] on img at bounding box center [7, 192] width 5 height 5
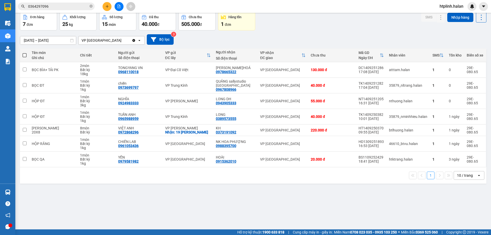
click at [404, 23] on section "Kết quả tìm kiếm ( 36 ) Bộ lọc Mã ĐH Trạng thái Món hàng Thu hộ Tổng cước Chưa …" at bounding box center [245, 117] width 491 height 235
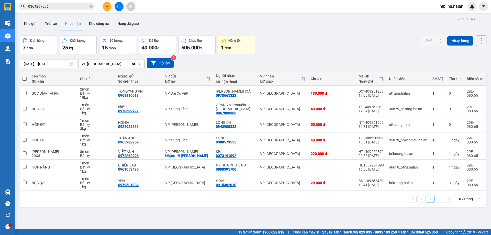
click at [419, 23] on div "Kho gửi Trên xe Kho nhận Kho công nợ Hàng đã giao" at bounding box center [253, 24] width 467 height 14
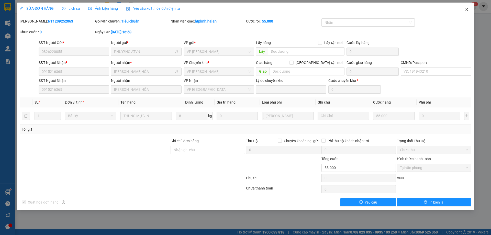
click at [466, 9] on icon "close" at bounding box center [466, 9] width 3 height 3
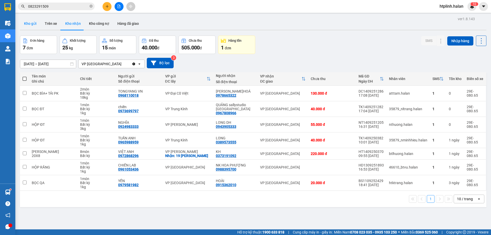
click at [37, 22] on button "Kho gửi" at bounding box center [30, 23] width 21 height 12
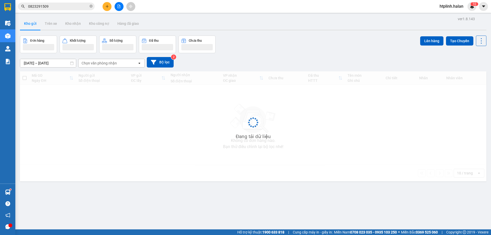
scroll to position [24, 0]
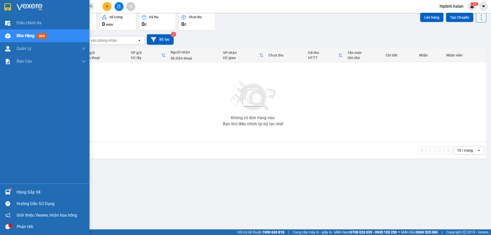
click at [1, 185] on div "Hàng sắp về Hướng dẫn sử dụng Giới thiệu Vexere, nhận hoa hồng Phản hồi" at bounding box center [45, 208] width 90 height 49
click at [12, 190] on div "Hàng sắp về" at bounding box center [45, 193] width 90 height 12
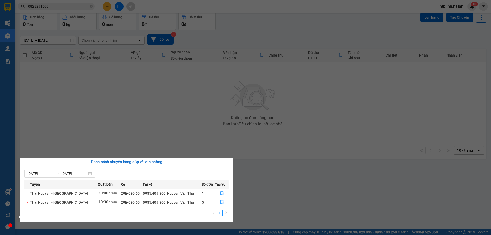
click at [114, 118] on section "Kết quả tìm kiếm ( 1 ) Bộ lọc Mã ĐH Trạng thái Món hàng Thu hộ Tổng cước Chưa c…" at bounding box center [245, 117] width 491 height 235
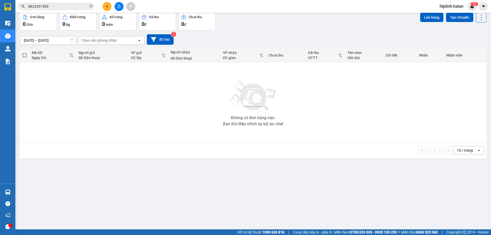
scroll to position [0, 0]
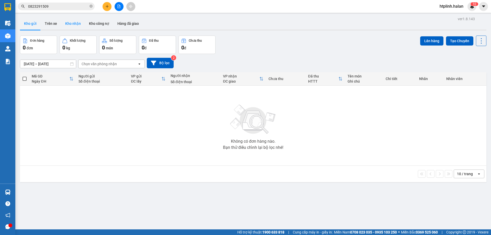
click at [64, 24] on button "Kho nhận" at bounding box center [73, 23] width 24 height 12
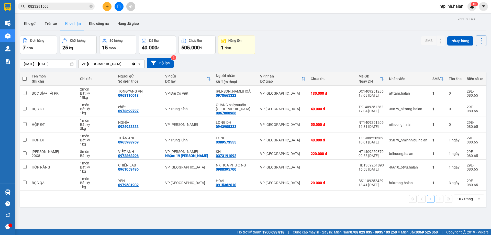
click at [107, 12] on div "Kết quả tìm kiếm ( 1 ) Bộ lọc Mã ĐH Trạng thái Món hàng Thu hộ Tổng cước Chưa c…" at bounding box center [245, 6] width 491 height 13
click at [108, 5] on icon "plus" at bounding box center [107, 7] width 4 height 4
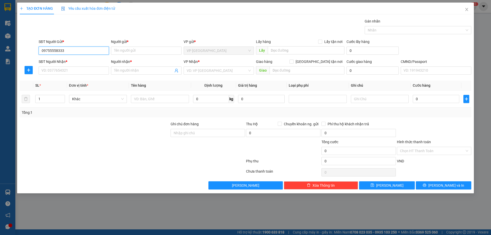
click at [54, 49] on input "09755558333" at bounding box center [74, 51] width 70 height 8
type input "0975558333"
click at [73, 58] on div "0975558333 - TUYỀN" at bounding box center [74, 61] width 70 height 8
type input "TUYỀN"
type input "0975558333"
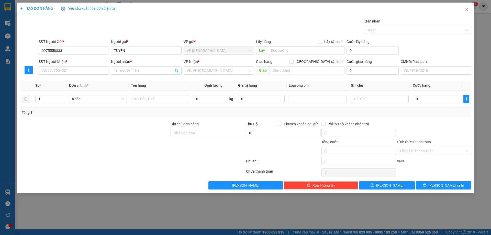
click at [64, 78] on div "Transit Pickup Surcharge Ids Transit Deliver Surcharge Ids Transit Deliver Surc…" at bounding box center [246, 103] width 452 height 171
click at [65, 68] on input "SĐT Người Nhận *" at bounding box center [74, 71] width 70 height 8
click at [74, 88] on div "0979238871 - VINH" at bounding box center [74, 89] width 64 height 6
type input "0979238871"
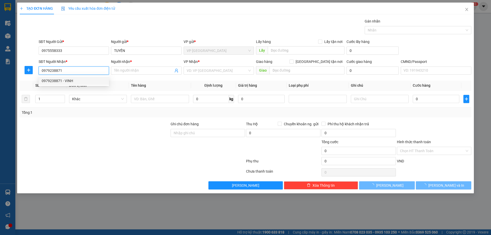
type input "VINH"
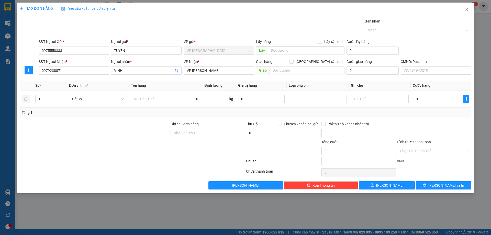
click at [24, 68] on div at bounding box center [29, 70] width 18 height 8
click at [31, 70] on span "plus" at bounding box center [29, 70] width 8 height 4
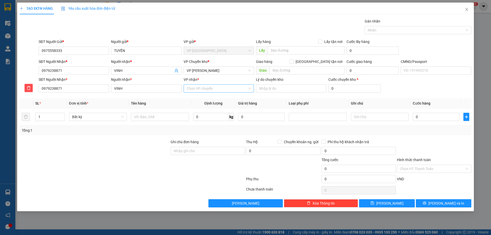
click at [231, 88] on input "VP nhận *" at bounding box center [217, 89] width 61 height 8
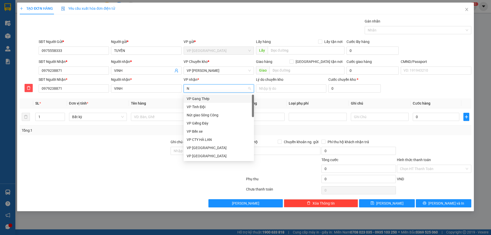
type input "NT"
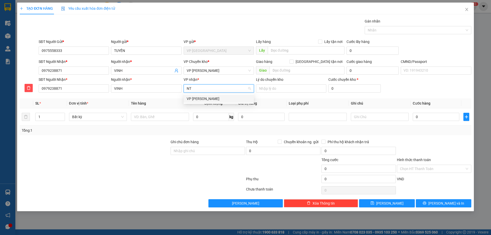
click at [219, 99] on div "VP [PERSON_NAME]" at bounding box center [219, 99] width 64 height 6
click at [213, 70] on span "VP [PERSON_NAME]" at bounding box center [219, 71] width 64 height 8
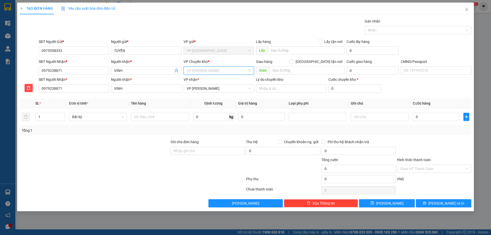
scroll to position [49, 0]
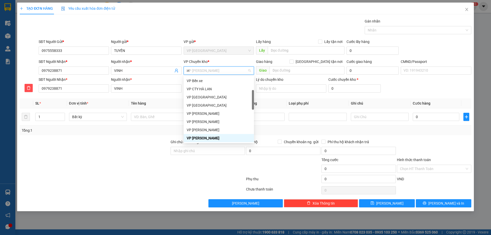
type input "HG"
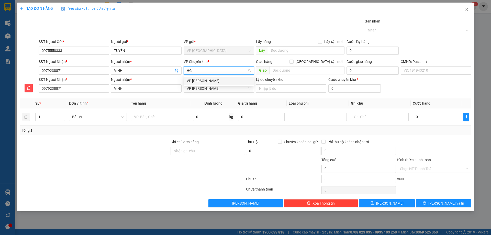
click at [196, 79] on div "VP [PERSON_NAME]" at bounding box center [219, 81] width 64 height 6
click at [151, 114] on div at bounding box center [160, 117] width 58 height 10
click at [152, 122] on td at bounding box center [160, 116] width 62 height 17
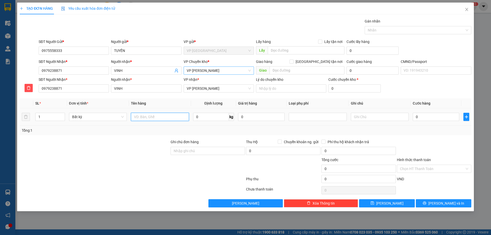
click at [160, 119] on input "text" at bounding box center [160, 117] width 58 height 8
type input "G"
type input "HỘP DT"
click at [197, 117] on input "0" at bounding box center [211, 117] width 36 height 8
click at [211, 120] on input "0.2" at bounding box center [211, 117] width 36 height 8
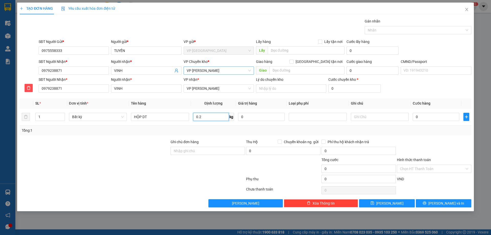
type input "0.2"
click at [413, 164] on div "Hình thức thanh toán" at bounding box center [434, 161] width 74 height 8
type input "40.000"
click at [425, 165] on input "Hình thức thanh toán" at bounding box center [432, 169] width 65 height 8
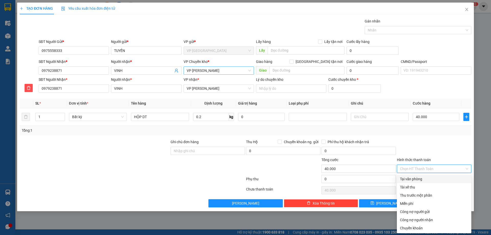
click at [425, 177] on div "Tại văn phòng" at bounding box center [434, 179] width 68 height 6
type input "0"
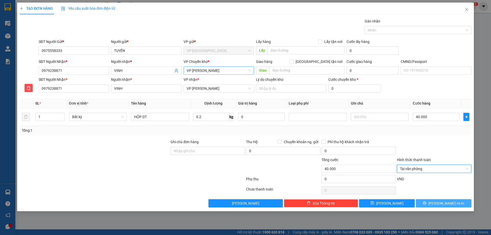
click at [432, 203] on button "Lưu và In" at bounding box center [444, 203] width 56 height 8
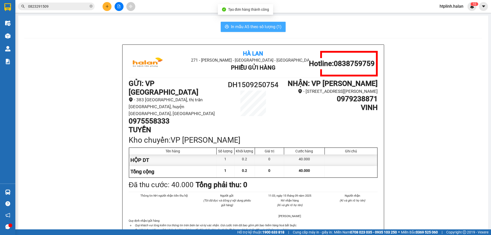
click at [257, 30] on button "In mẫu A5 theo số lượng (1)" at bounding box center [253, 27] width 65 height 10
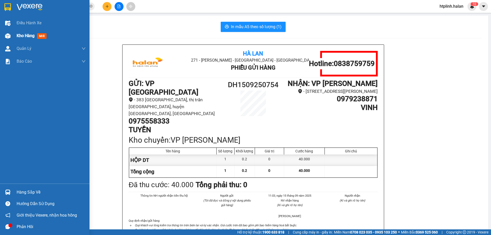
click at [13, 34] on div "Kho hàng mới" at bounding box center [45, 35] width 90 height 13
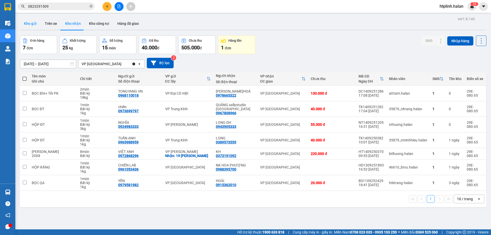
click at [30, 27] on button "Kho gửi" at bounding box center [30, 23] width 21 height 12
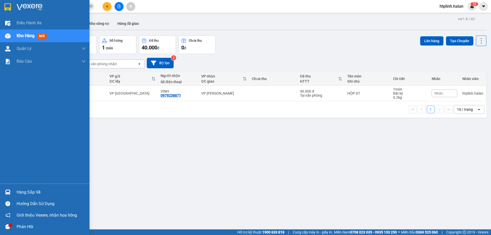
drag, startPoint x: 10, startPoint y: 193, endPoint x: 27, endPoint y: 198, distance: 17.8
click at [10, 193] on div at bounding box center [7, 192] width 9 height 9
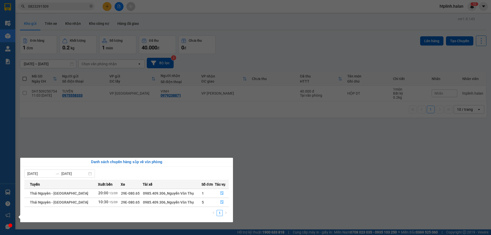
drag, startPoint x: 117, startPoint y: 41, endPoint x: 89, endPoint y: 6, distance: 44.7
click at [116, 41] on section "Kết quả tìm kiếm ( 1 ) Bộ lọc Mã ĐH Trạng thái Món hàng Thu hộ Tổng cước Chưa c…" at bounding box center [245, 117] width 491 height 235
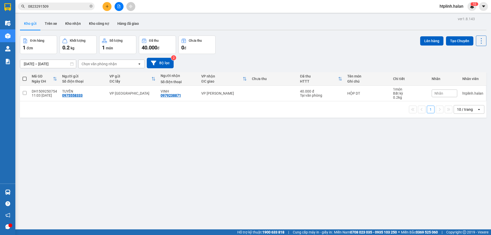
click at [84, 5] on input "0823291509" at bounding box center [58, 7] width 60 height 6
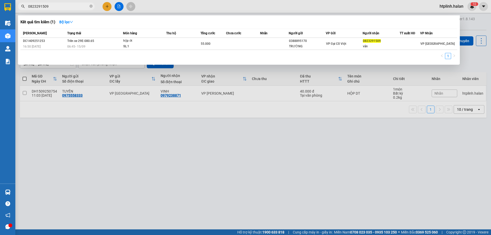
click at [84, 5] on input "0823291509" at bounding box center [58, 7] width 60 height 6
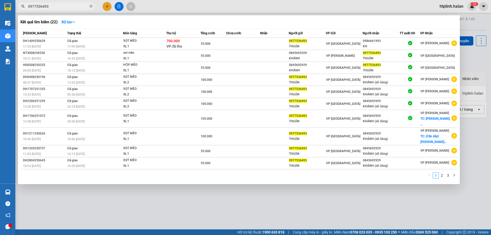
type input "0977536493"
click at [193, 202] on div at bounding box center [245, 117] width 491 height 235
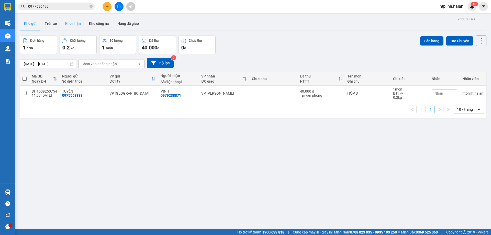
click at [73, 24] on button "Kho nhận" at bounding box center [73, 23] width 24 height 12
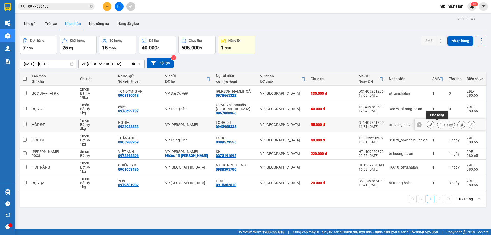
click at [438, 125] on button at bounding box center [441, 124] width 7 height 9
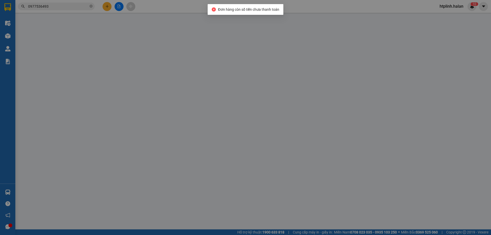
type input "0924983333"
type input "NGHĨA"
type input "0943905333"
type input "LONG DH"
type input "55.000"
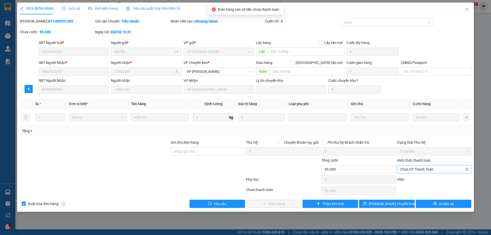
click at [430, 168] on span "Chọn HT Thanh Toán" at bounding box center [434, 170] width 68 height 8
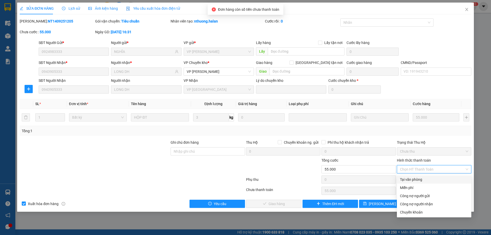
click at [429, 178] on div "Tại văn phòng" at bounding box center [434, 180] width 68 height 6
type input "0"
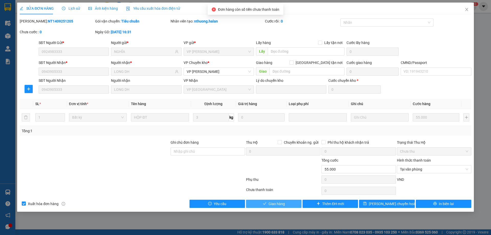
click at [257, 202] on button "Giao hàng" at bounding box center [274, 204] width 56 height 8
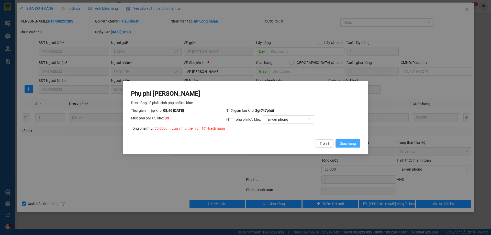
click at [348, 147] on button "Giao hàng" at bounding box center [348, 143] width 25 height 8
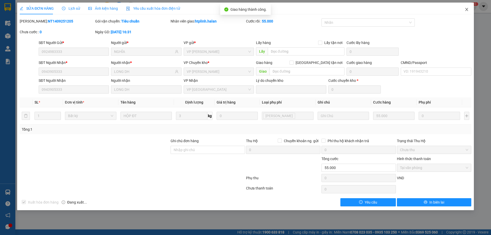
click at [470, 10] on span "Close" at bounding box center [467, 10] width 14 height 14
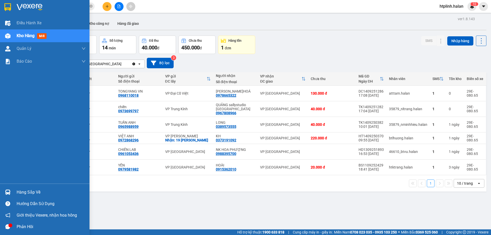
click at [3, 195] on div at bounding box center [7, 192] width 9 height 9
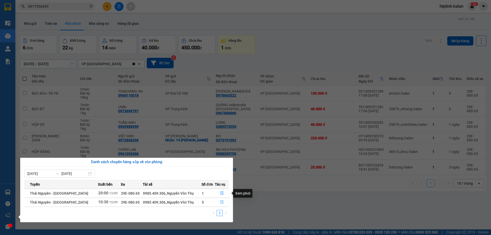
click at [222, 201] on icon "file-done" at bounding box center [222, 203] width 3 height 4
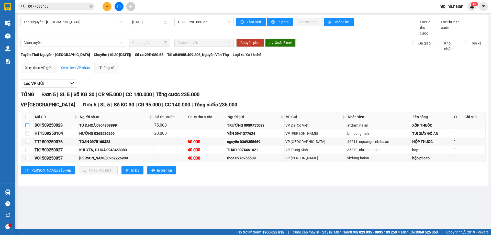
click at [26, 125] on input "checkbox" at bounding box center [27, 125] width 4 height 4
checkbox input "true"
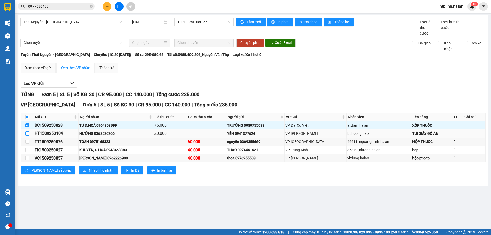
click at [28, 134] on input "checkbox" at bounding box center [27, 134] width 4 height 4
checkbox input "true"
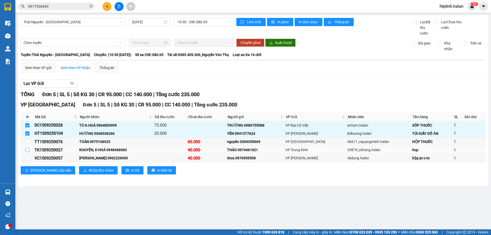
click at [28, 148] on input "checkbox" at bounding box center [27, 150] width 4 height 4
checkbox input "true"
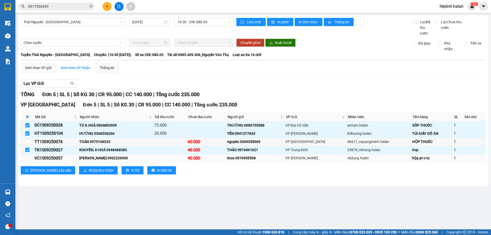
click at [25, 158] on td at bounding box center [27, 158] width 13 height 8
click at [28, 158] on input "checkbox" at bounding box center [27, 158] width 4 height 4
checkbox input "true"
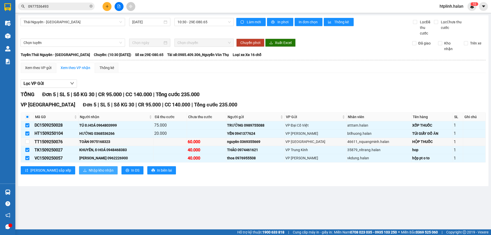
click at [79, 167] on button "Nhập kho nhận" at bounding box center [98, 170] width 39 height 8
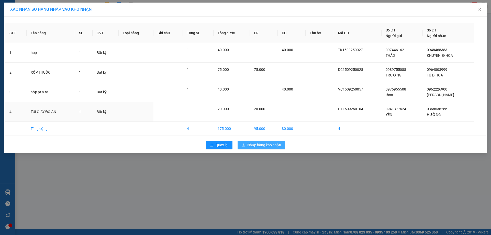
drag, startPoint x: 244, startPoint y: 114, endPoint x: 253, endPoint y: 146, distance: 33.3
click at [245, 119] on td "20.000" at bounding box center [232, 112] width 36 height 20
click at [253, 146] on span "Nhập hàng kho nhận" at bounding box center [264, 145] width 34 height 6
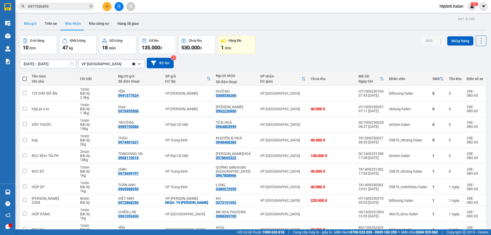
click at [35, 29] on button "Kho gửi" at bounding box center [30, 23] width 21 height 12
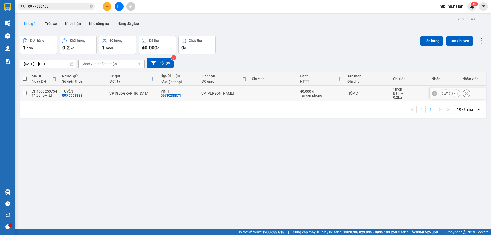
click at [50, 86] on td "DH1509250754 11:03 15/09" at bounding box center [44, 94] width 30 height 16
checkbox input "true"
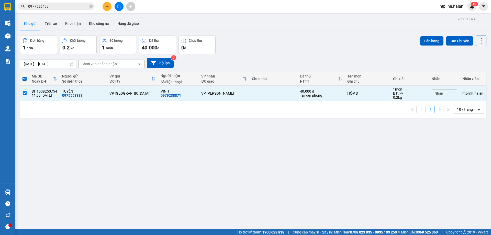
click at [425, 46] on div "Lên hàng Tạo Chuyến" at bounding box center [453, 45] width 66 height 18
click at [429, 39] on button "Lên hàng" at bounding box center [431, 40] width 23 height 9
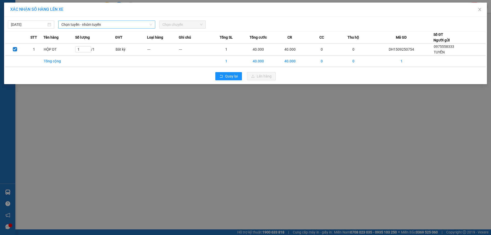
click at [132, 26] on span "Chọn tuyến - nhóm tuyến" at bounding box center [106, 25] width 91 height 8
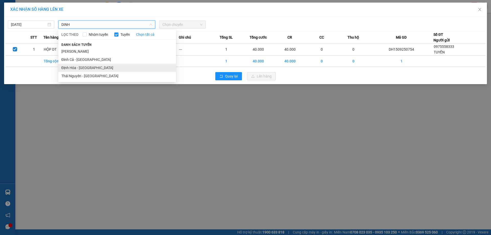
type input "DINH"
click at [93, 64] on li "Định Hóa - Thái Nguyên" at bounding box center [117, 68] width 118 height 8
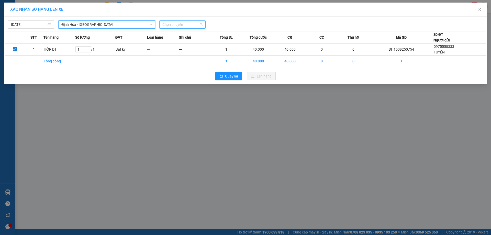
click at [182, 24] on span "Chọn chuyến" at bounding box center [182, 25] width 40 height 8
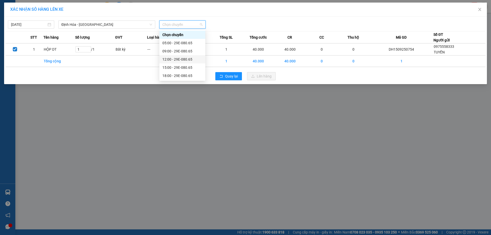
click at [191, 61] on div "12:00 - 29E-080.65" at bounding box center [182, 60] width 40 height 6
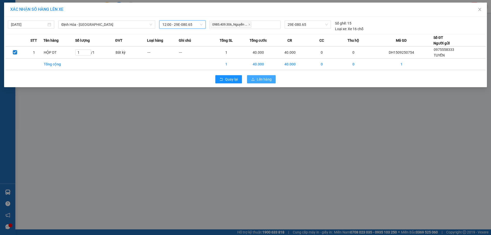
click at [253, 77] on button "Lên hàng" at bounding box center [261, 79] width 29 height 8
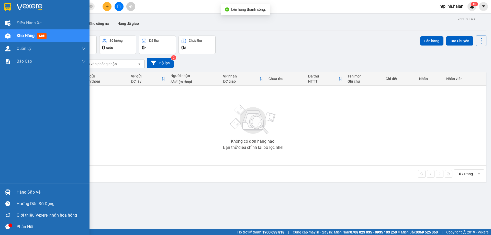
click at [9, 192] on img at bounding box center [7, 192] width 5 height 5
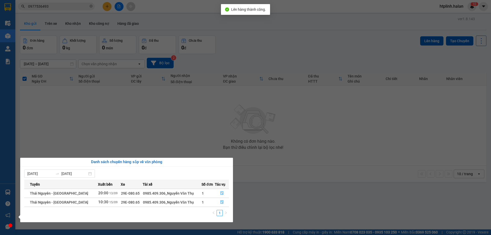
click at [297, 173] on section "Kết quả tìm kiếm ( 22 ) Bộ lọc Mã ĐH Trạng thái Món hàng Thu hộ Tổng cước Chưa …" at bounding box center [245, 117] width 491 height 235
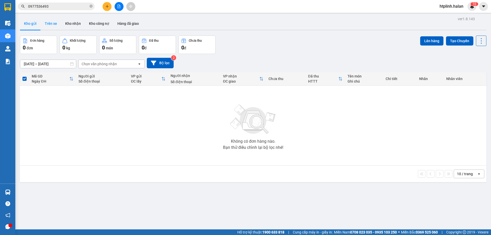
click at [52, 28] on button "Trên xe" at bounding box center [51, 23] width 20 height 12
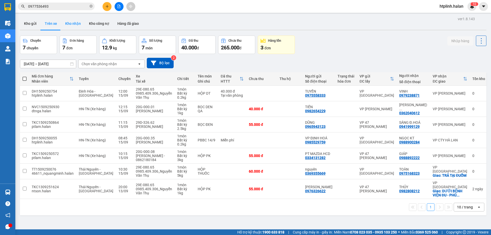
click at [74, 27] on button "Kho nhận" at bounding box center [73, 23] width 24 height 12
type input "[DATE] – [DATE]"
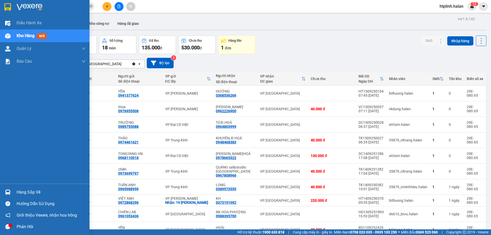
click at [19, 192] on div "Hàng sắp về" at bounding box center [51, 193] width 69 height 8
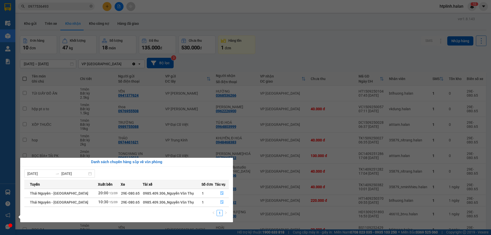
click at [281, 198] on section "Kết quả tìm kiếm ( 22 ) Bộ lọc Mã ĐH Trạng thái Món hàng Thu hộ Tổng cước Chưa …" at bounding box center [245, 117] width 491 height 235
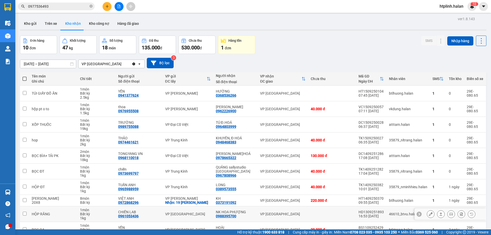
scroll to position [26, 0]
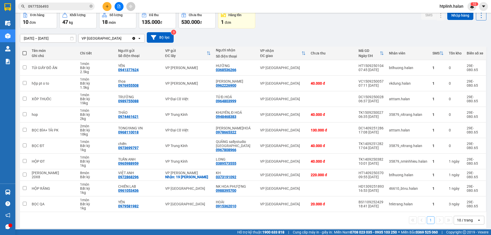
click at [396, 29] on div "18/07/2025 – 15/09/2025 Press the down arrow key to interact with the calendar …" at bounding box center [253, 37] width 467 height 18
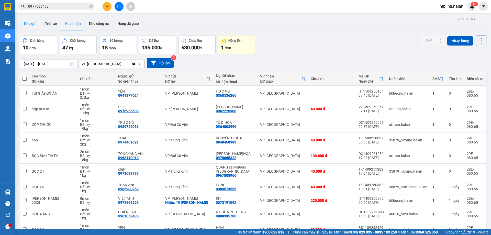
click at [29, 20] on button "Kho gửi" at bounding box center [30, 23] width 21 height 12
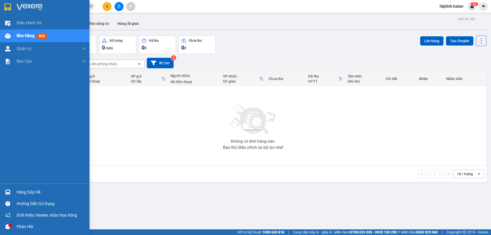
click at [21, 198] on div "Hướng dẫn sử dụng" at bounding box center [45, 204] width 90 height 12
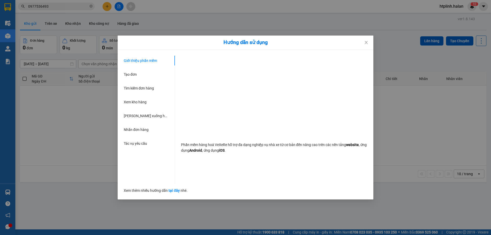
click at [96, 142] on div "Hướng dẫn sử dụng Giới thiệu phần mềm Tạo đơn Tìm kiếm đơn hàng Xem kho hàng Lê…" at bounding box center [245, 117] width 491 height 235
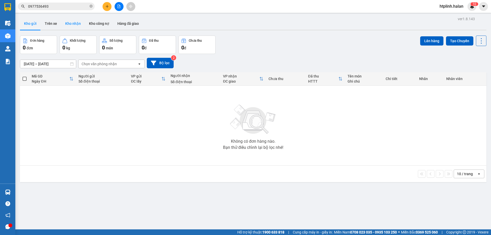
click at [70, 20] on button "Kho nhận" at bounding box center [73, 23] width 24 height 12
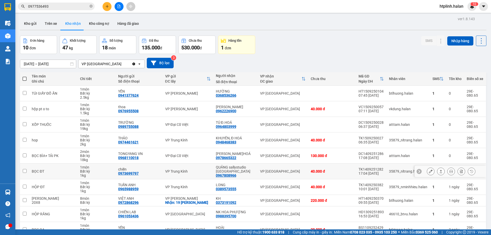
scroll to position [29, 0]
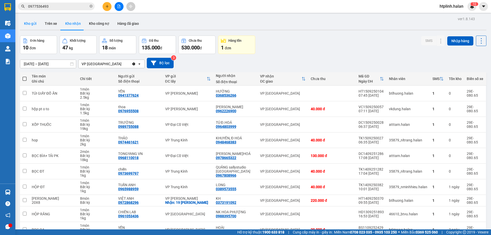
click at [34, 20] on button "Kho gửi" at bounding box center [30, 23] width 21 height 12
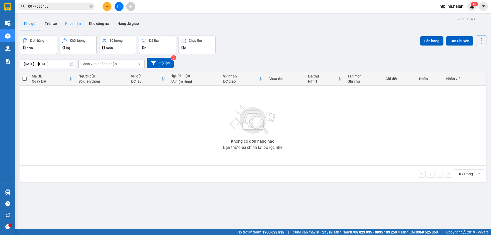
click at [75, 24] on button "Kho nhận" at bounding box center [73, 23] width 24 height 12
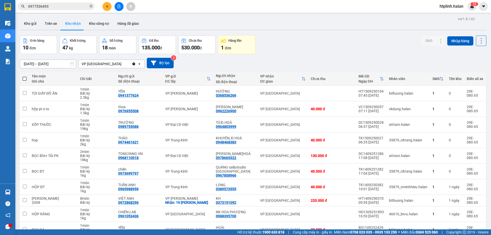
click at [411, 51] on div "Đơn hàng 10 đơn Khối lượng 47 kg Số lượng 18 món Đã thu 135.000 đ Chưa thu 530.…" at bounding box center [253, 45] width 467 height 18
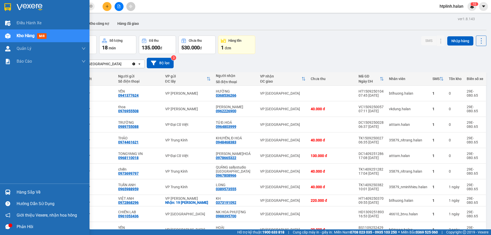
click at [11, 186] on div "Hàng sắp về Hướng dẫn sử dụng Giới thiệu Vexere, nhận hoa hồng Phản hồi" at bounding box center [45, 208] width 90 height 49
click at [45, 189] on div "Hàng sắp về" at bounding box center [51, 193] width 69 height 8
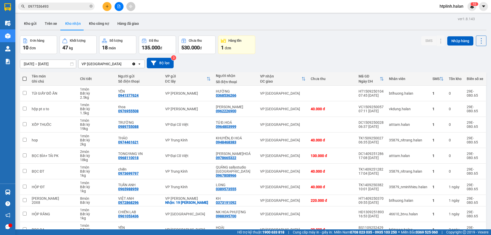
click at [397, 66] on section "Kết quả tìm kiếm ( 22 ) Bộ lọc Mã ĐH Trạng thái Món hàng Thu hộ Tổng cước Chưa …" at bounding box center [245, 117] width 491 height 235
click at [23, 26] on button "Kho gửi" at bounding box center [30, 23] width 21 height 12
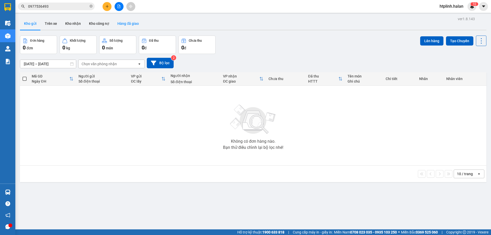
click at [123, 25] on button "Hàng đã giao" at bounding box center [128, 23] width 30 height 12
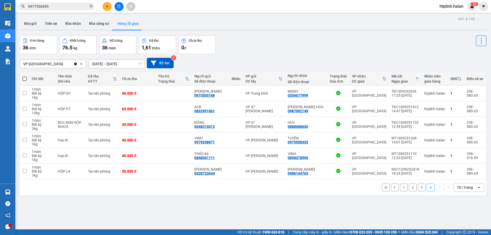
click at [418, 32] on div "ver 1.8.143 Kho gửi Trên xe Kho nhận Kho công nợ Hàng đã giao Đơn hàng 36 đơn K…" at bounding box center [253, 132] width 471 height 235
click at [73, 22] on button "Kho nhận" at bounding box center [73, 23] width 24 height 12
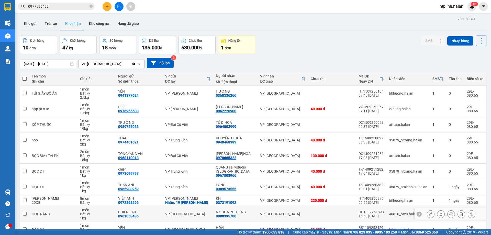
scroll to position [29, 0]
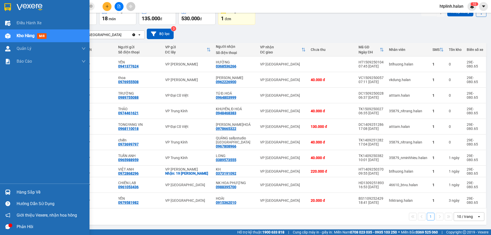
click at [13, 191] on div "Hàng sắp về" at bounding box center [45, 193] width 90 height 12
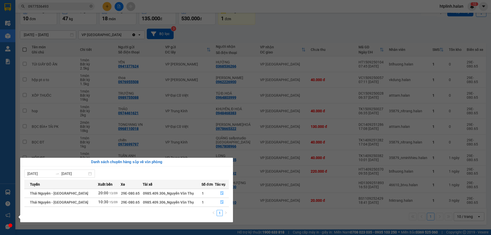
click at [395, 15] on section "Kết quả tìm kiếm ( 22 ) Bộ lọc Mã ĐH Trạng thái Món hàng Thu hộ Tổng cước Chưa …" at bounding box center [245, 117] width 491 height 235
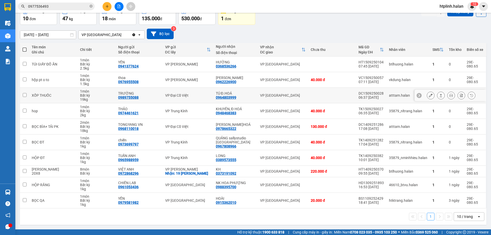
scroll to position [0, 0]
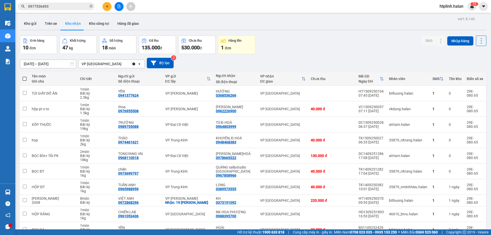
click at [69, 6] on input "0977536493" at bounding box center [58, 7] width 60 height 6
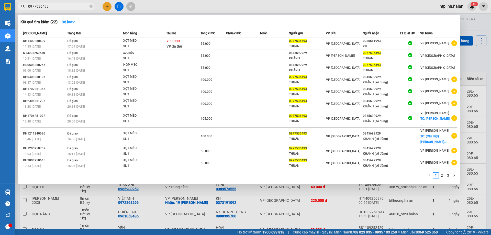
click at [69, 6] on input "0977536493" at bounding box center [58, 7] width 60 height 6
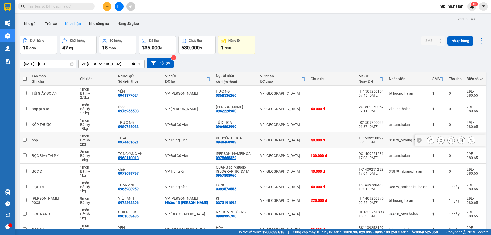
scroll to position [29, 0]
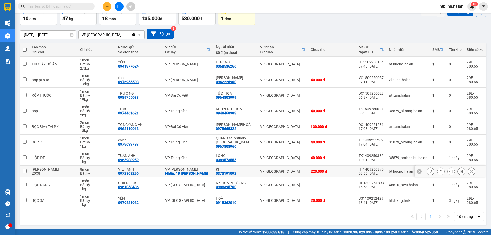
click at [233, 171] on div "0373191092" at bounding box center [226, 173] width 20 height 4
copy div "0373191092"
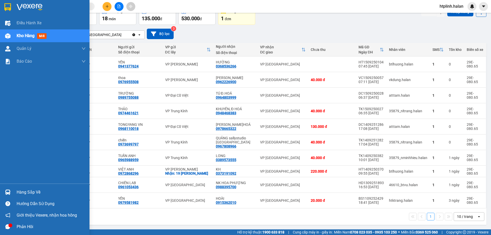
drag, startPoint x: 2, startPoint y: 187, endPoint x: 14, endPoint y: 195, distance: 14.8
click at [3, 187] on div "Hàng sắp về" at bounding box center [45, 193] width 90 height 12
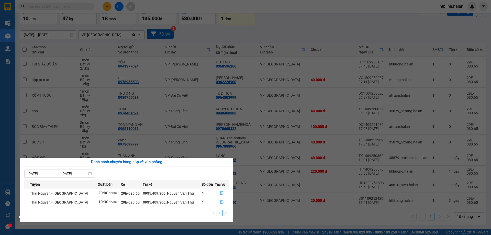
click at [436, 35] on section "Kết quả tìm kiếm ( 22 ) Bộ lọc Mã ĐH Trạng thái Món hàng Thu hộ Tổng cước Chưa …" at bounding box center [245, 117] width 491 height 235
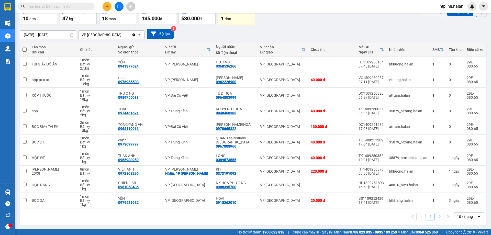
scroll to position [0, 0]
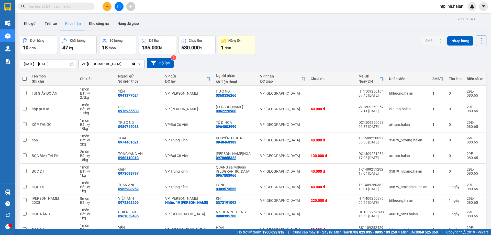
click at [20, 17] on div "ver 1.8.143 Kho gửi Trên xe Kho nhận Kho công nợ Hàng đã giao Đơn hàng 10 đơn K…" at bounding box center [253, 135] width 471 height 241
click at [29, 20] on button "Kho gửi" at bounding box center [30, 23] width 21 height 12
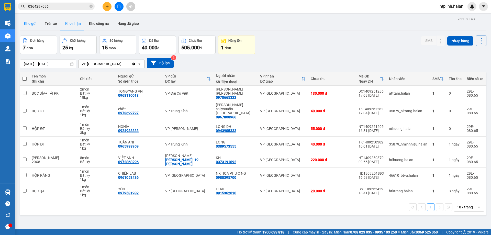
drag, startPoint x: 30, startPoint y: 22, endPoint x: 59, endPoint y: 27, distance: 30.2
click at [29, 22] on button "Kho gửi" at bounding box center [30, 23] width 21 height 12
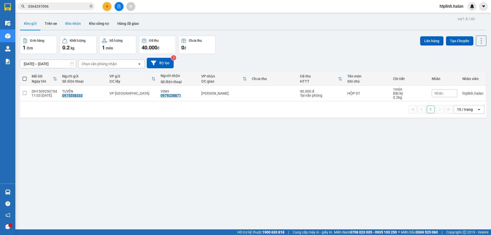
click at [68, 28] on button "Kho nhận" at bounding box center [73, 23] width 24 height 12
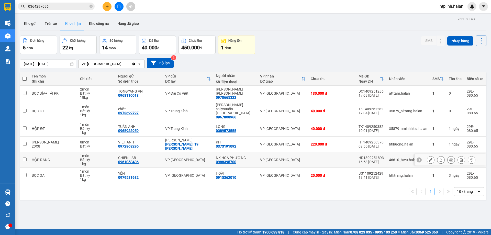
scroll to position [24, 0]
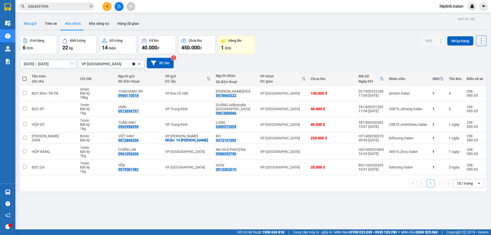
click at [32, 27] on button "Kho gửi" at bounding box center [30, 23] width 21 height 12
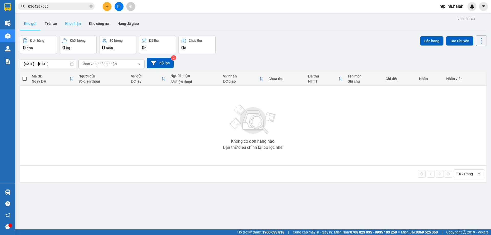
click at [75, 27] on button "Kho nhận" at bounding box center [73, 23] width 24 height 12
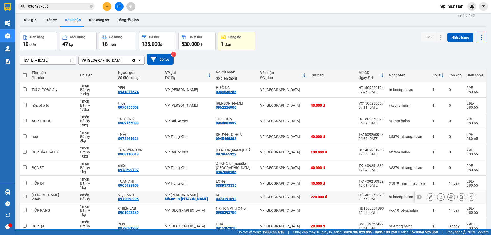
scroll to position [29, 0]
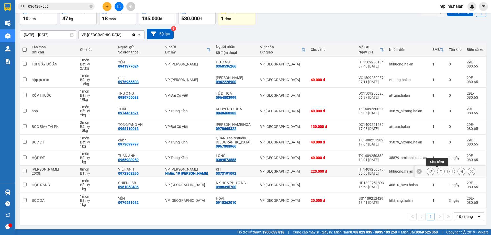
click at [439, 170] on button at bounding box center [441, 171] width 7 height 9
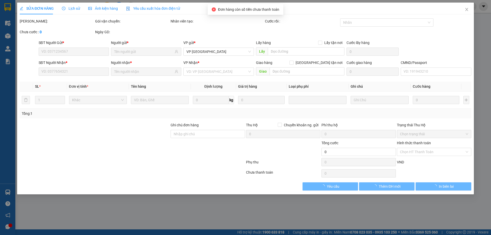
type input "0972868296"
type input "VIỆT ANH"
checkbox input "true"
type input "19 [PERSON_NAME]"
type input "60.000"
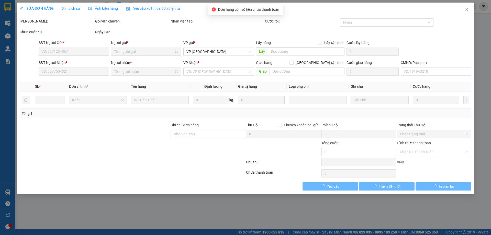
type input "0373191092"
type input "KH"
type input "220.000"
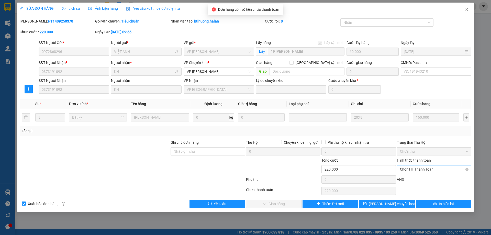
click at [410, 167] on span "Chọn HT Thanh Toán" at bounding box center [434, 170] width 68 height 8
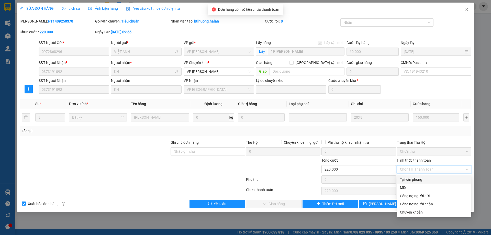
click at [411, 178] on div "Tại văn phòng" at bounding box center [434, 180] width 68 height 6
type input "0"
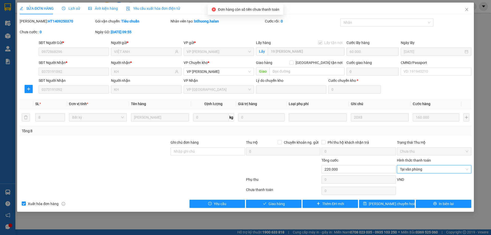
click at [283, 209] on div "SỬA ĐƠN HÀNG Lịch sử Ảnh kiện hàng Yêu cầu xuất hóa đơn điện tử Total Paid Fee …" at bounding box center [245, 107] width 457 height 209
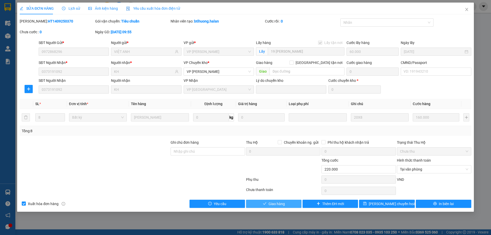
click at [282, 208] on button "Giao hàng" at bounding box center [274, 204] width 56 height 8
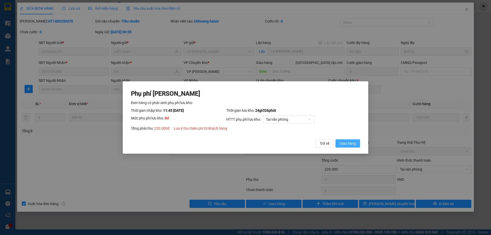
click at [344, 142] on span "Giao hàng" at bounding box center [348, 144] width 16 height 6
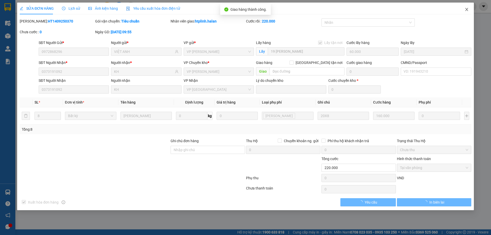
click at [460, 7] on span "Close" at bounding box center [467, 10] width 14 height 14
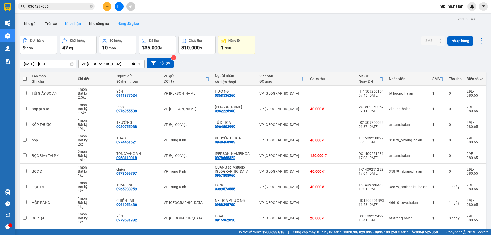
click at [128, 25] on button "Hàng đã giao" at bounding box center [128, 23] width 30 height 12
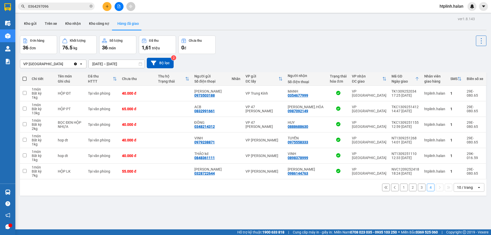
click at [105, 65] on input "[DATE] – [DATE]" at bounding box center [117, 64] width 56 height 8
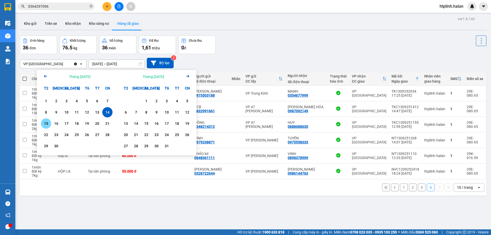
click at [43, 124] on div "15" at bounding box center [45, 124] width 7 height 6
click at [44, 124] on div "15" at bounding box center [45, 124] width 7 height 6
type input "[DATE] – [DATE]"
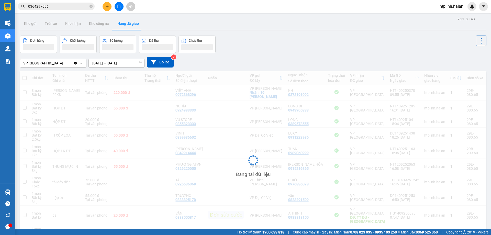
scroll to position [28, 0]
